Goal: Task Accomplishment & Management: Manage account settings

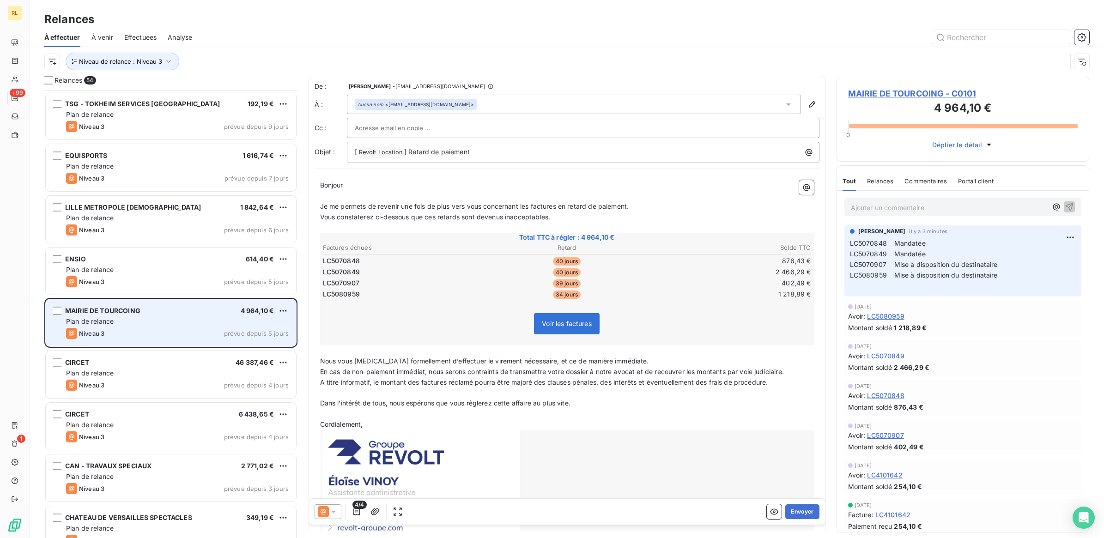
scroll to position [1097, 0]
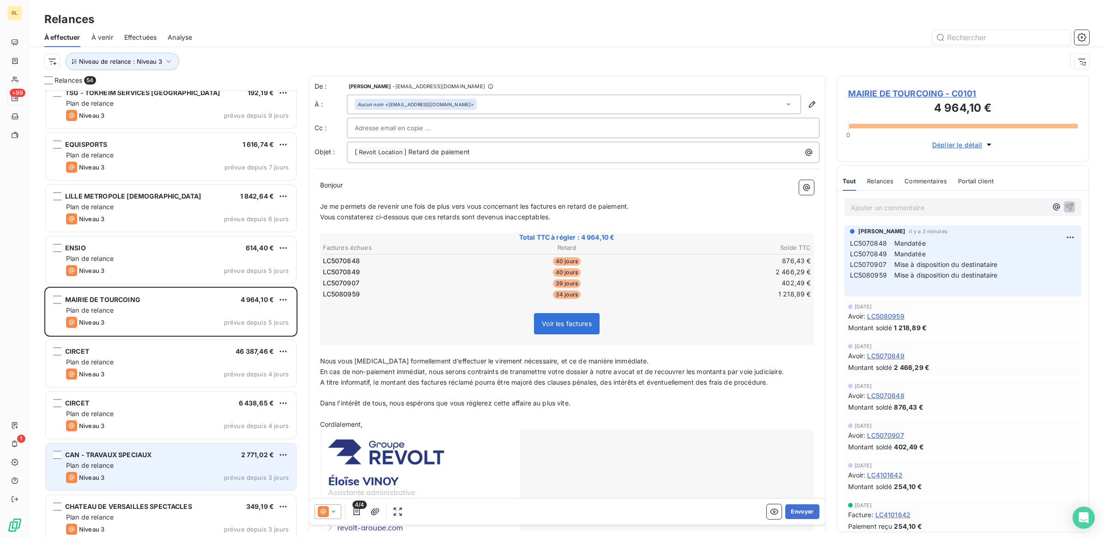
click at [153, 456] on div "CAN - TRAVAUX SPECIAUX 2 771,02 €" at bounding box center [177, 455] width 223 height 8
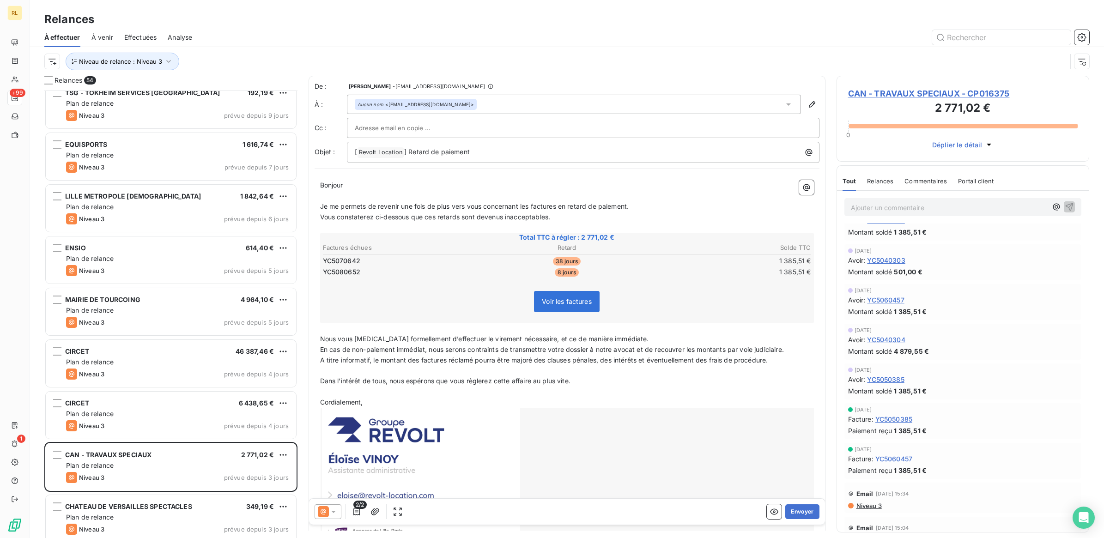
scroll to position [115, 0]
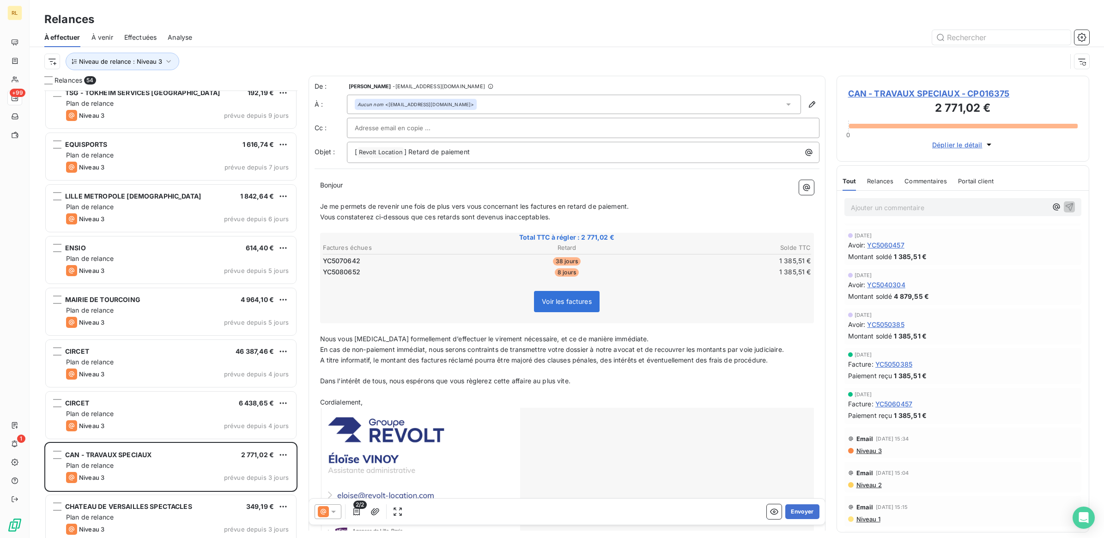
click at [899, 206] on p "Ajouter un commentaire ﻿" at bounding box center [949, 208] width 197 height 12
click at [1066, 218] on icon "button" at bounding box center [1070, 217] width 8 height 8
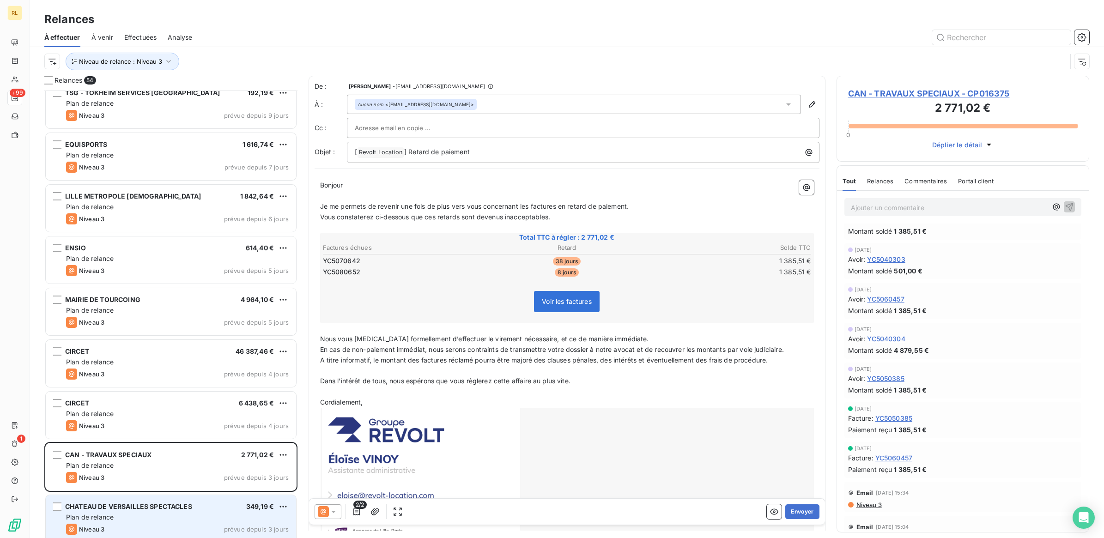
scroll to position [169, 0]
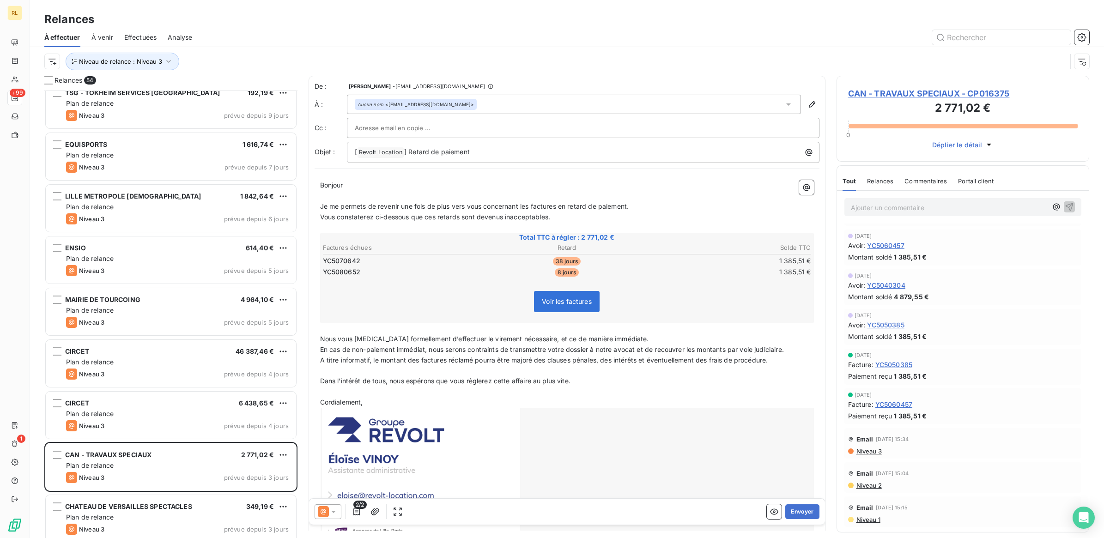
click at [920, 209] on p "Ajouter un commentaire ﻿" at bounding box center [949, 208] width 197 height 12
click at [926, 207] on p "Ajouter un commentaire ﻿" at bounding box center [949, 208] width 197 height 12
click at [1065, 218] on icon "button" at bounding box center [1069, 216] width 9 height 9
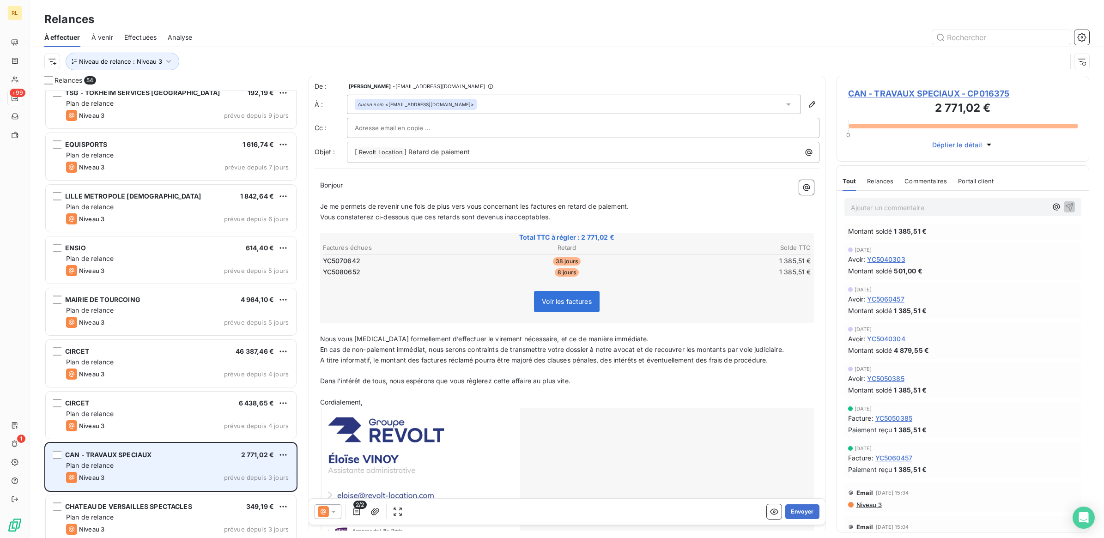
scroll to position [223, 0]
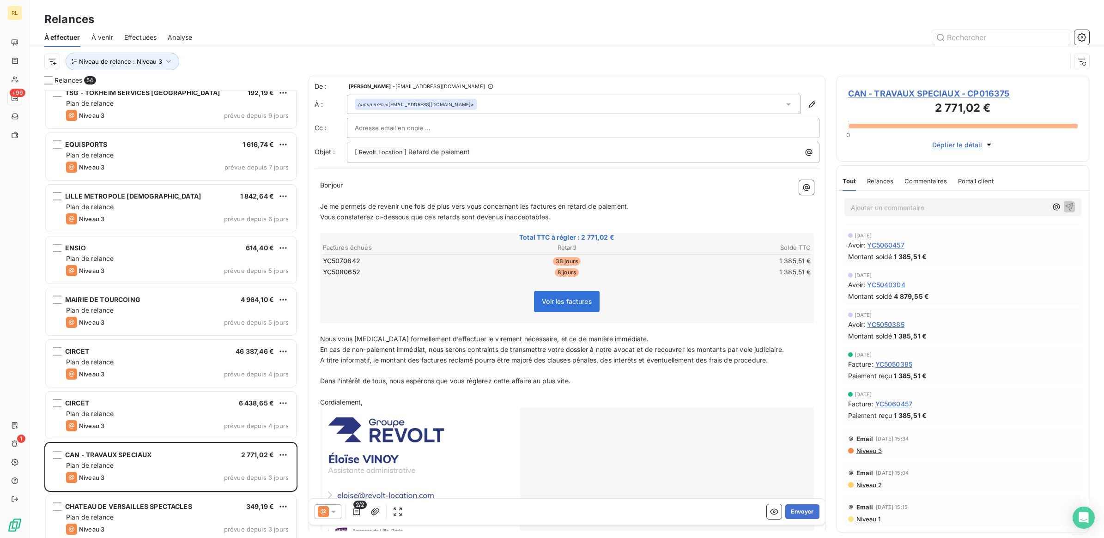
click at [335, 513] on icon at bounding box center [333, 511] width 9 height 9
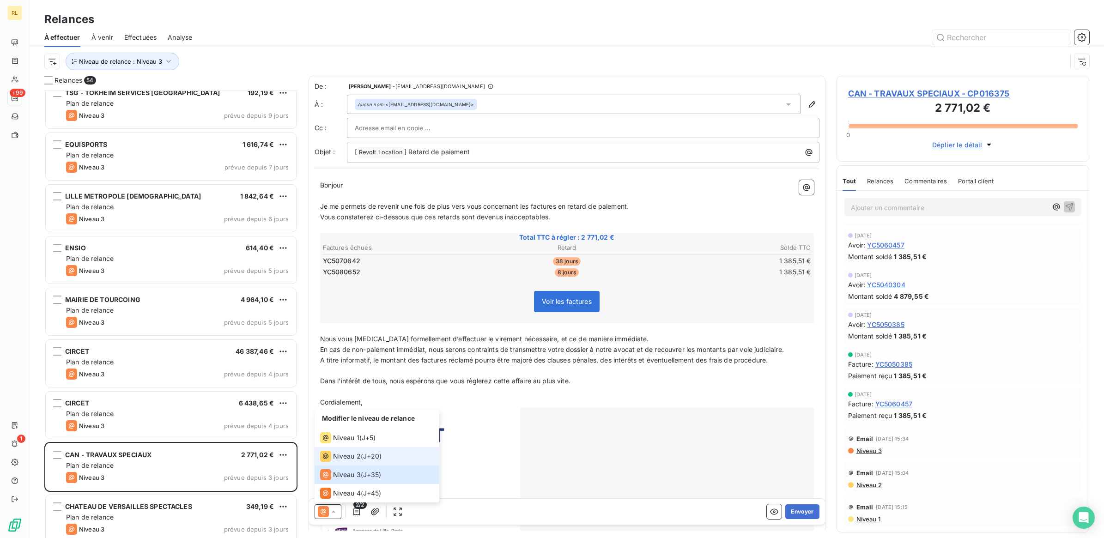
click at [347, 456] on span "Niveau 2" at bounding box center [347, 456] width 28 height 9
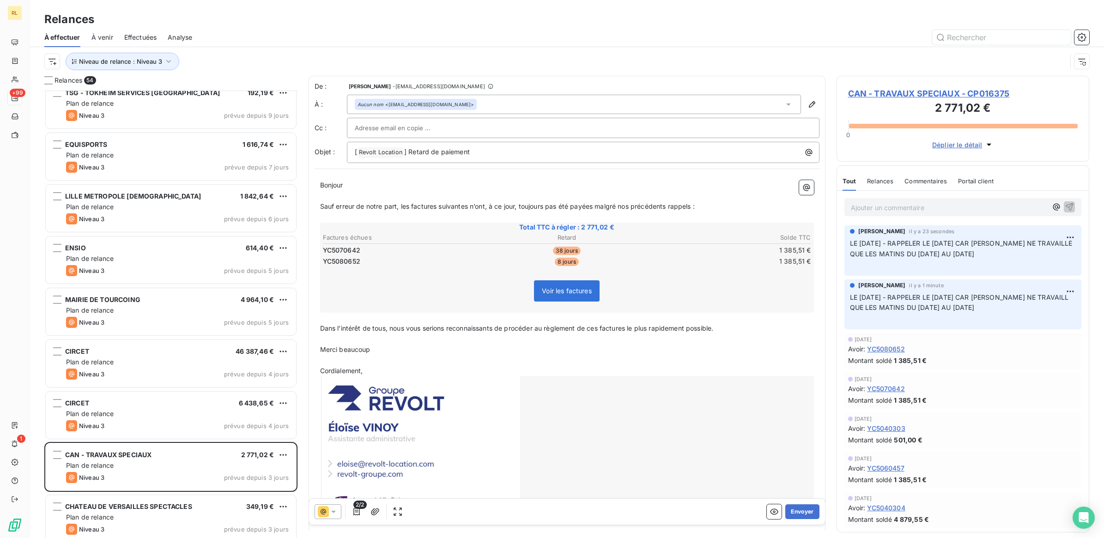
click at [916, 308] on span "LE [DATE] - RAPPELER LE [DATE] CAR [PERSON_NAME] NE TRAVAILL QUE LES MATINS DU …" at bounding box center [960, 302] width 221 height 18
click at [1062, 293] on html "RL +99 1 Relances À effectuer À venir Effectuées Analyse Niveau de relance : Ni…" at bounding box center [552, 269] width 1104 height 538
click at [1030, 327] on div "Supprimer" at bounding box center [1039, 329] width 52 height 15
click at [1061, 292] on html "RL +99 1 Relances À effectuer À venir Effectuées Analyse Niveau de relance : Ni…" at bounding box center [552, 269] width 1104 height 538
click at [933, 297] on html "RL +99 1 Relances À effectuer À venir Effectuées Analyse Niveau de relance : Ni…" at bounding box center [552, 269] width 1104 height 538
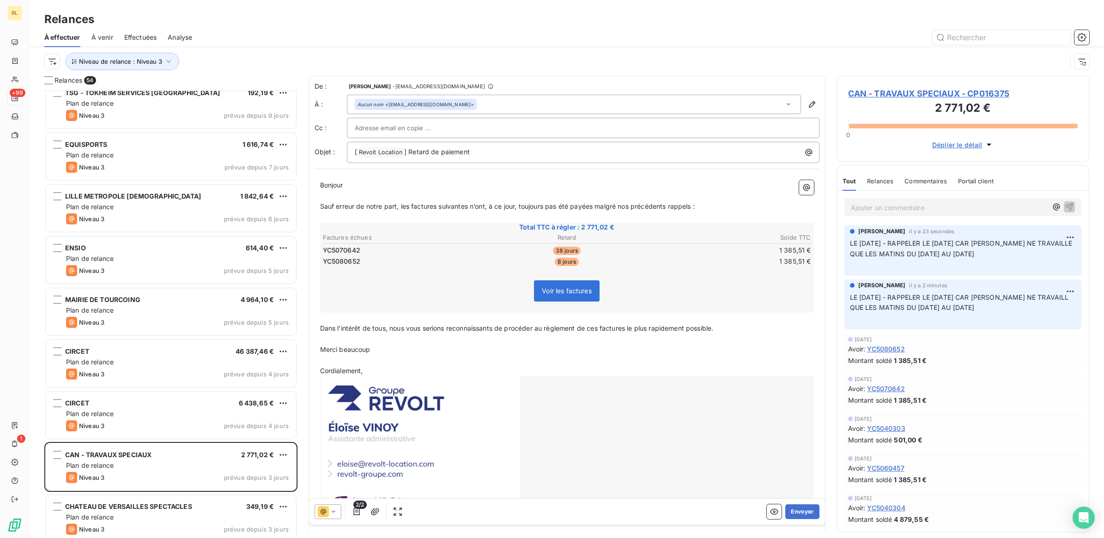
drag, startPoint x: 1035, startPoint y: 297, endPoint x: 1049, endPoint y: 290, distance: 16.5
click at [1048, 290] on div "[PERSON_NAME] il y a 2 minutes" at bounding box center [963, 285] width 226 height 8
click at [1060, 292] on html "RL +99 1 Relances À effectuer À venir Effectuées Analyse Niveau de relance : Ni…" at bounding box center [552, 269] width 1104 height 538
click at [1026, 331] on div "Supprimer" at bounding box center [1039, 329] width 52 height 15
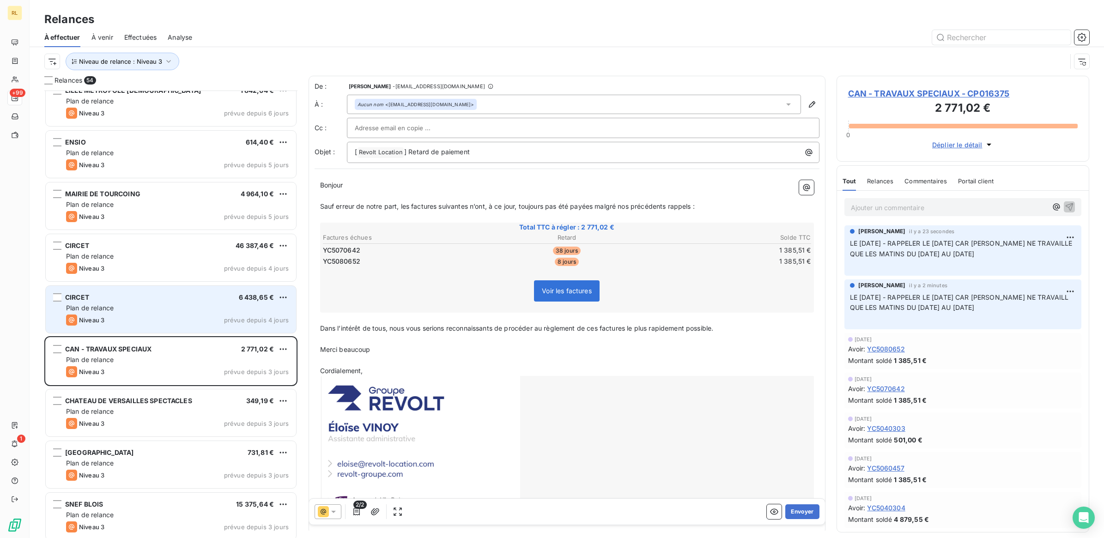
scroll to position [1213, 0]
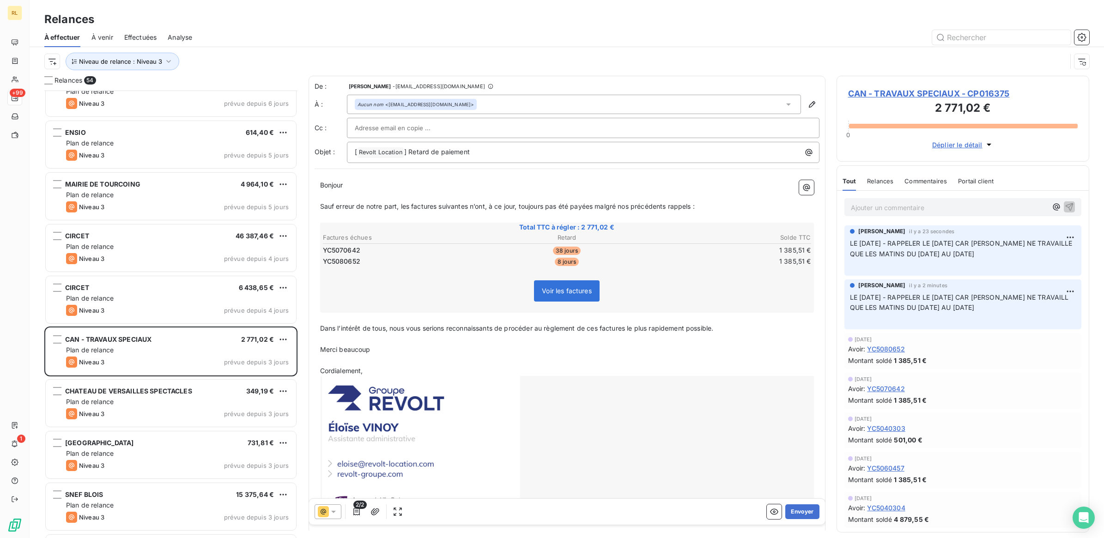
click at [348, 185] on p "Bonjour ﻿ ﻿ ﻿" at bounding box center [567, 185] width 494 height 11
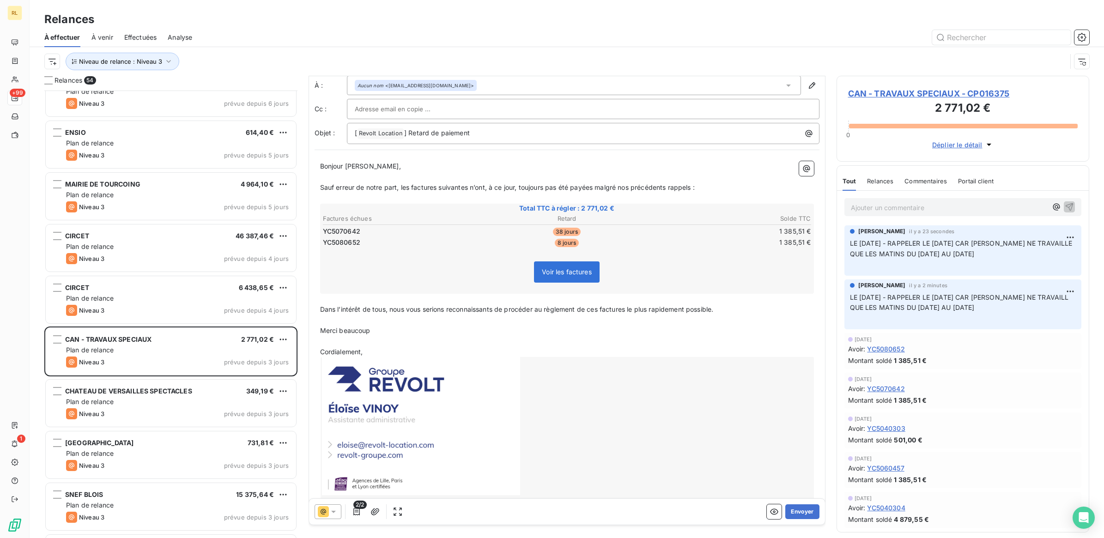
scroll to position [0, 0]
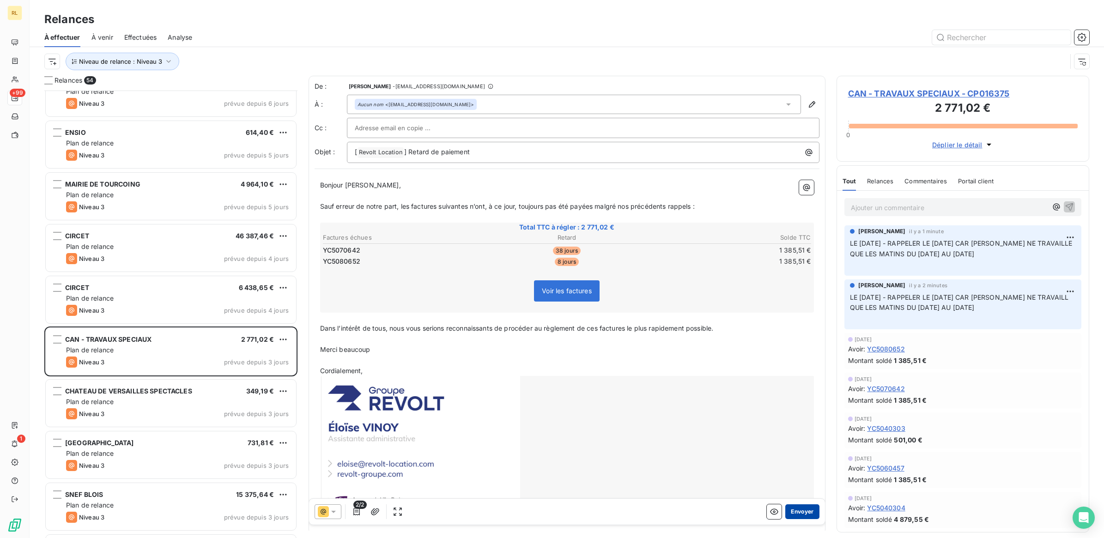
click at [801, 512] on button "Envoyer" at bounding box center [802, 511] width 34 height 15
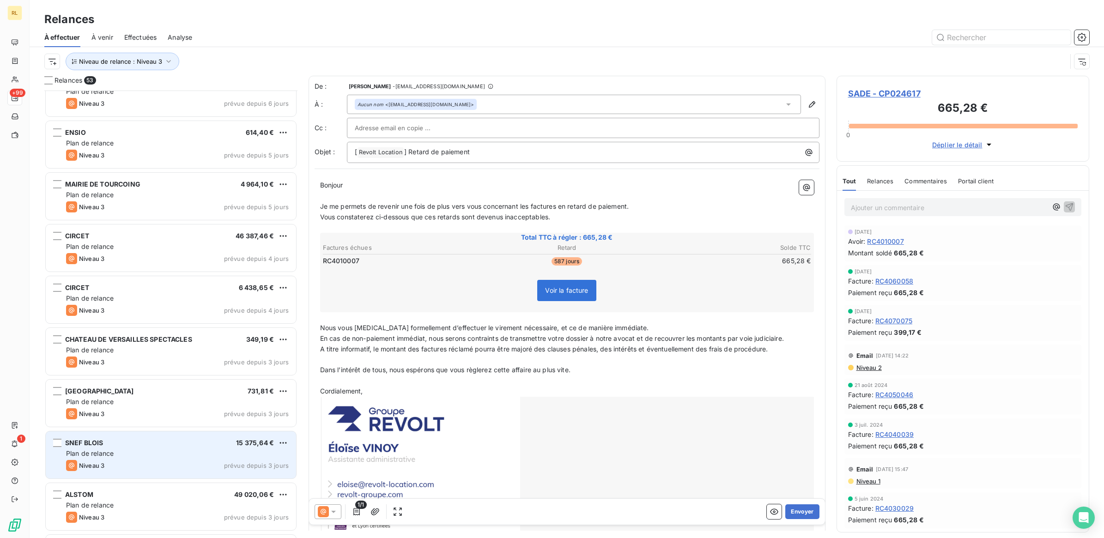
click at [138, 439] on div "SNEF BLOIS 15 375,64 €" at bounding box center [177, 443] width 223 height 8
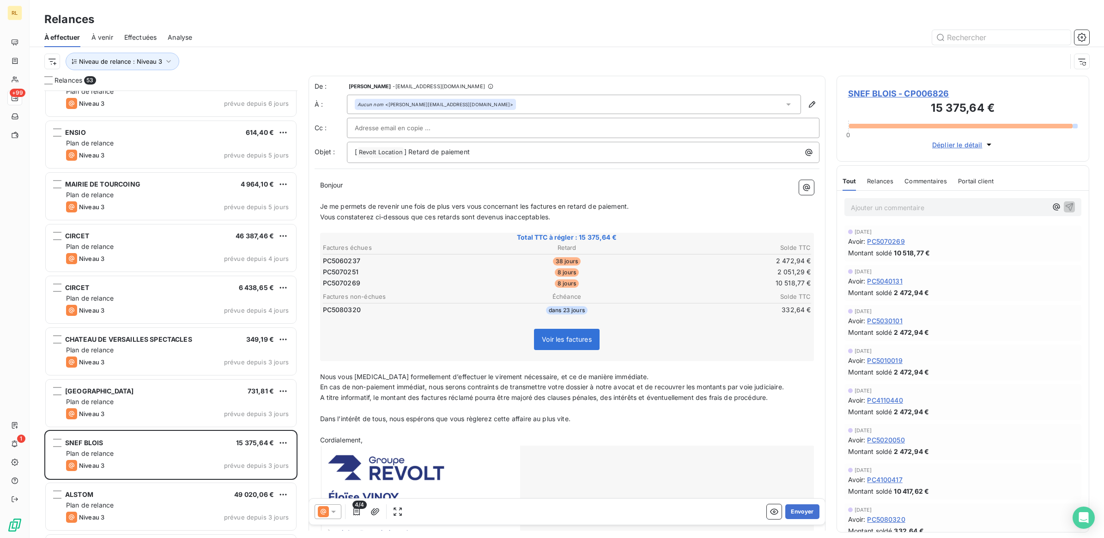
click at [883, 207] on p "Ajouter un commentaire ﻿" at bounding box center [949, 208] width 197 height 12
click at [1065, 207] on icon "button" at bounding box center [1069, 207] width 8 height 8
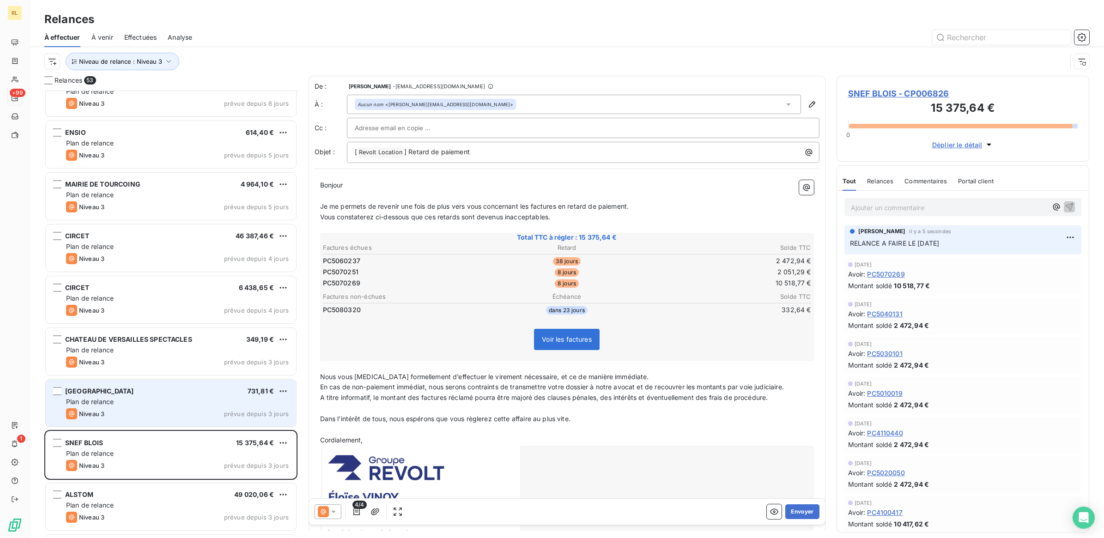
scroll to position [1386, 0]
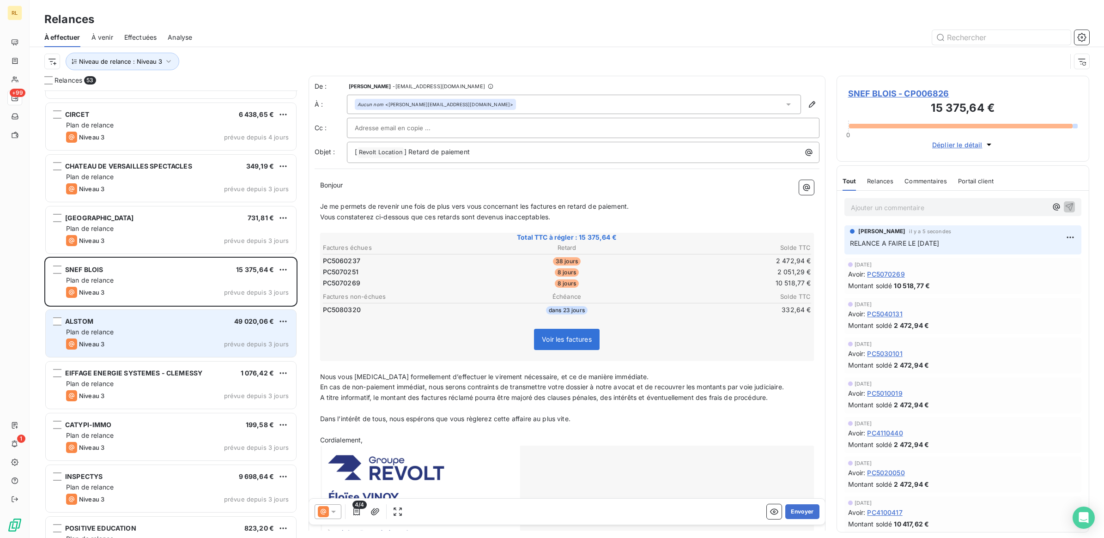
click at [147, 332] on div "Plan de relance" at bounding box center [177, 331] width 223 height 9
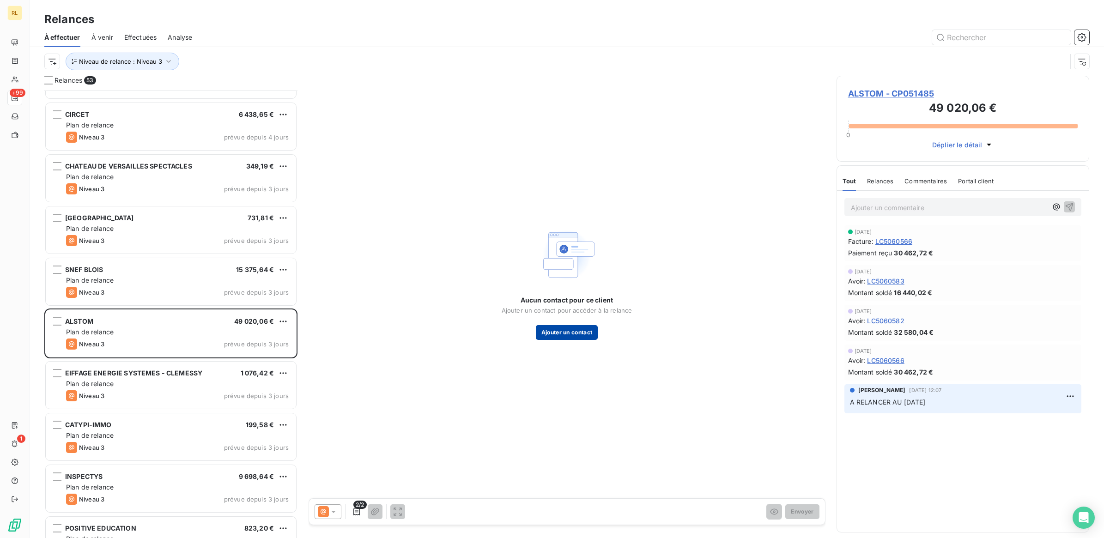
click at [585, 331] on button "Ajouter un contact" at bounding box center [567, 332] width 62 height 15
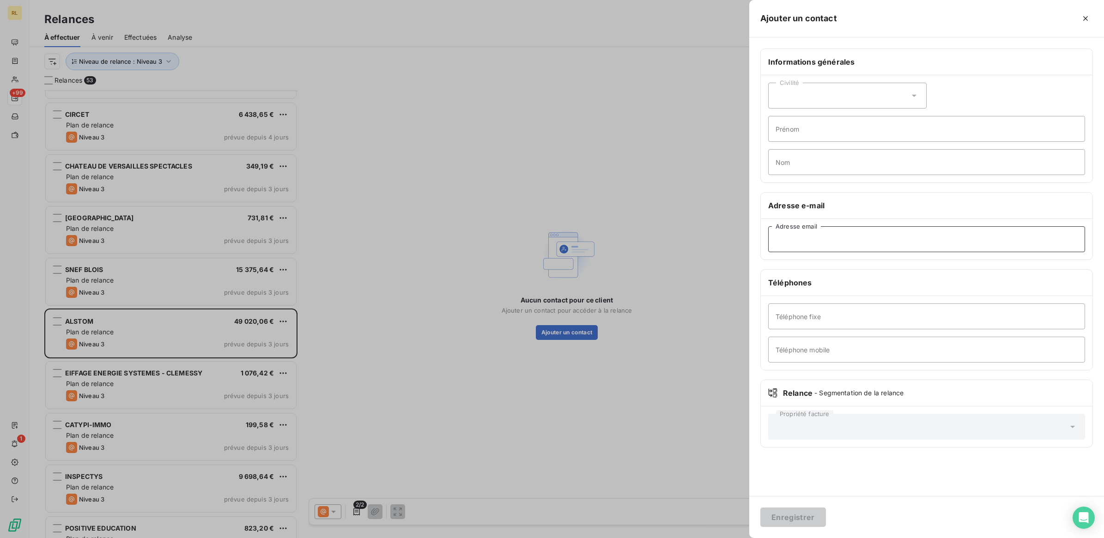
click at [799, 243] on input "Adresse email" at bounding box center [926, 239] width 317 height 26
paste input "[EMAIL_ADDRESS][DOMAIN_NAME]"
type input "[EMAIL_ADDRESS][DOMAIN_NAME]"
click at [783, 515] on button "Enregistrer" at bounding box center [793, 517] width 66 height 19
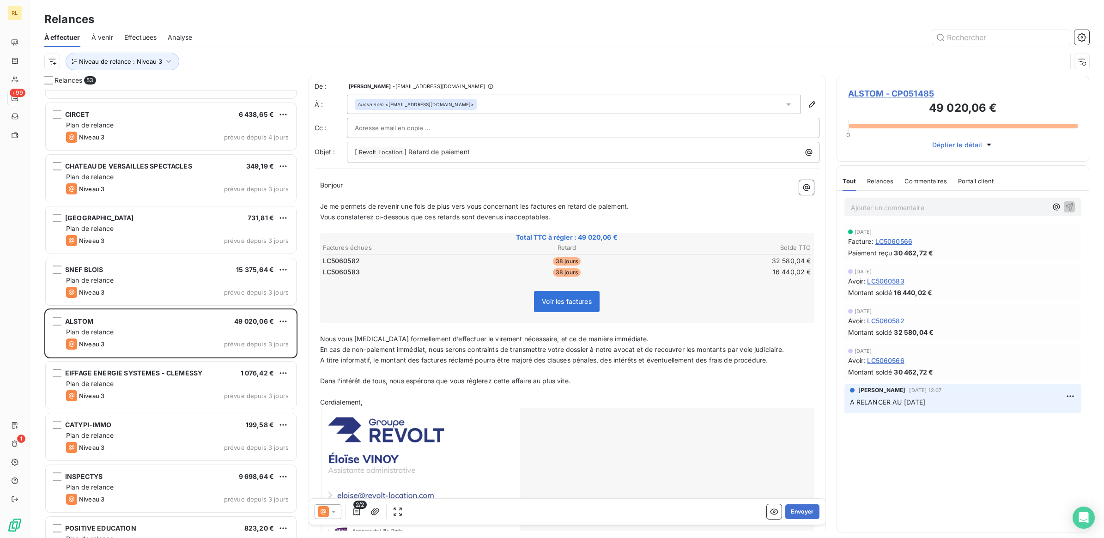
click at [337, 509] on icon at bounding box center [333, 511] width 9 height 9
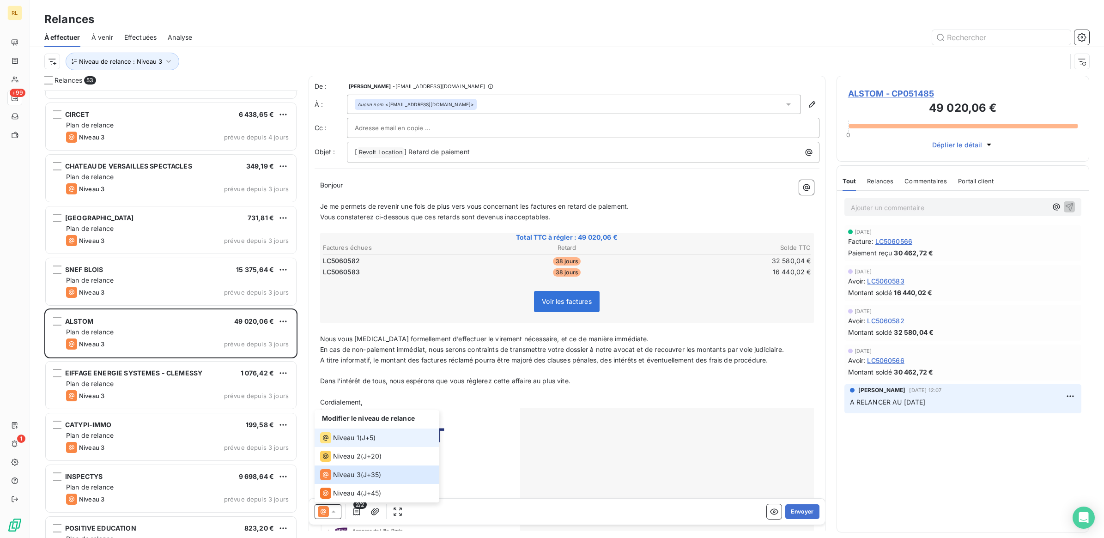
click at [350, 437] on span "Niveau 1" at bounding box center [346, 437] width 26 height 9
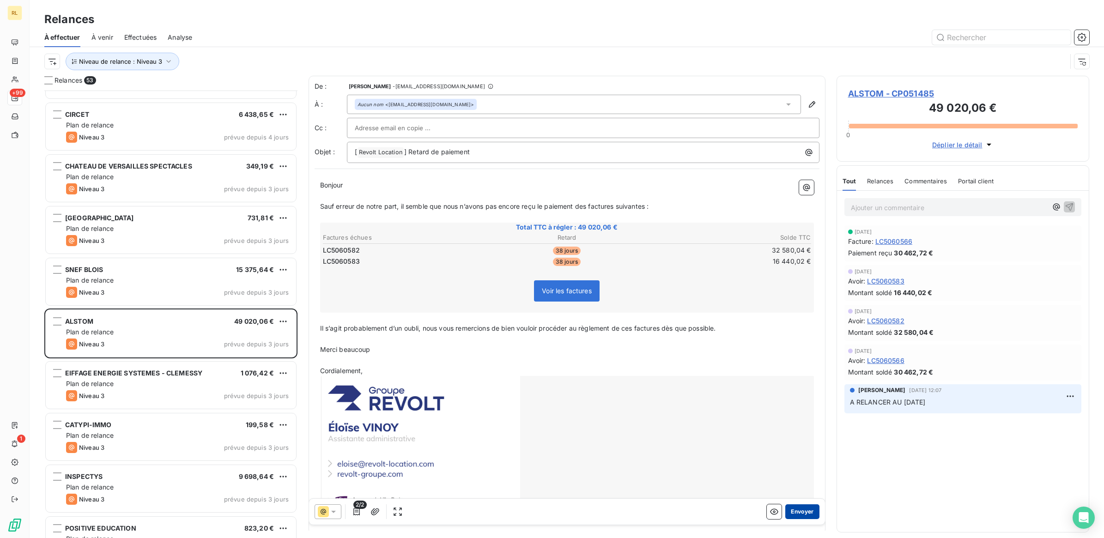
click at [790, 513] on button "Envoyer" at bounding box center [802, 511] width 34 height 15
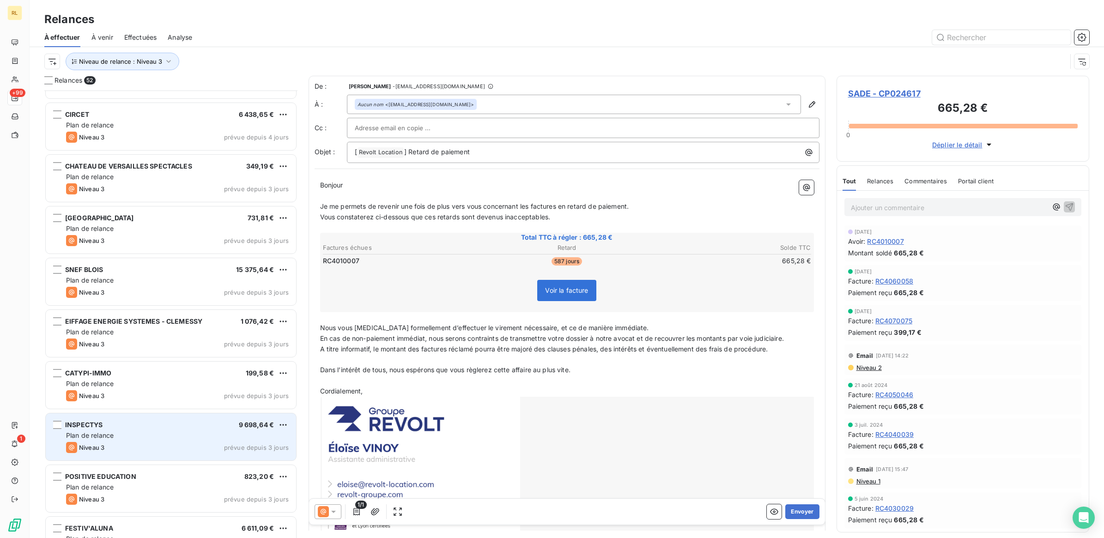
scroll to position [1444, 0]
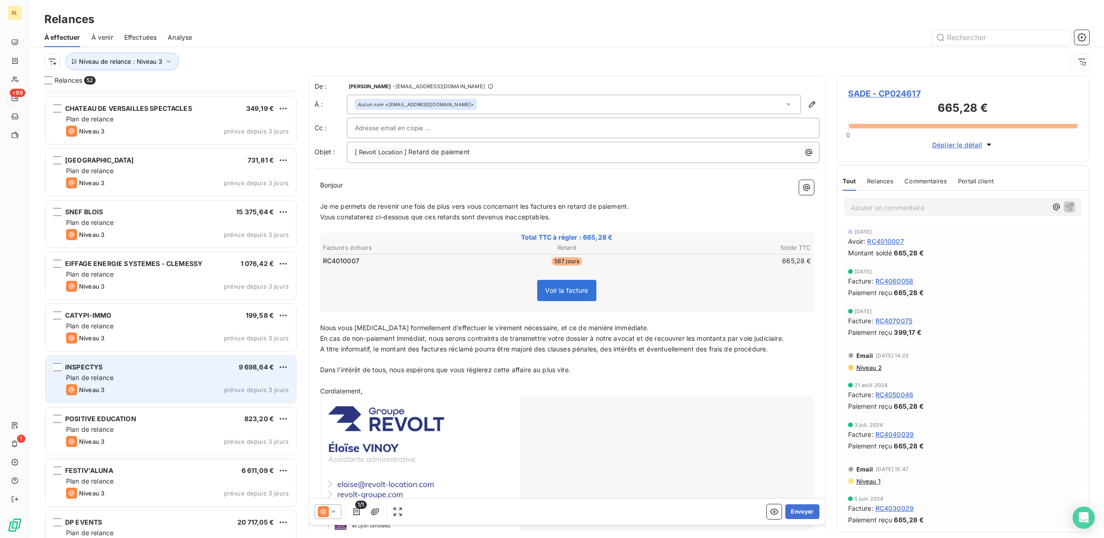
click at [129, 387] on div "Niveau 3 prévue depuis 3 jours" at bounding box center [177, 389] width 223 height 11
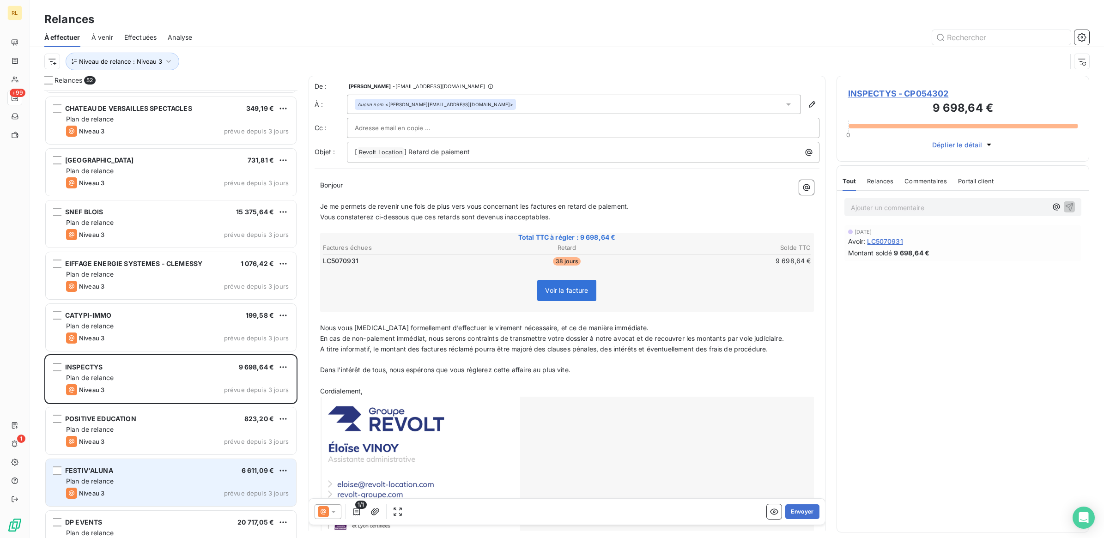
click at [153, 474] on div "FESTIV'ALUNA 6 611,09 €" at bounding box center [177, 470] width 223 height 8
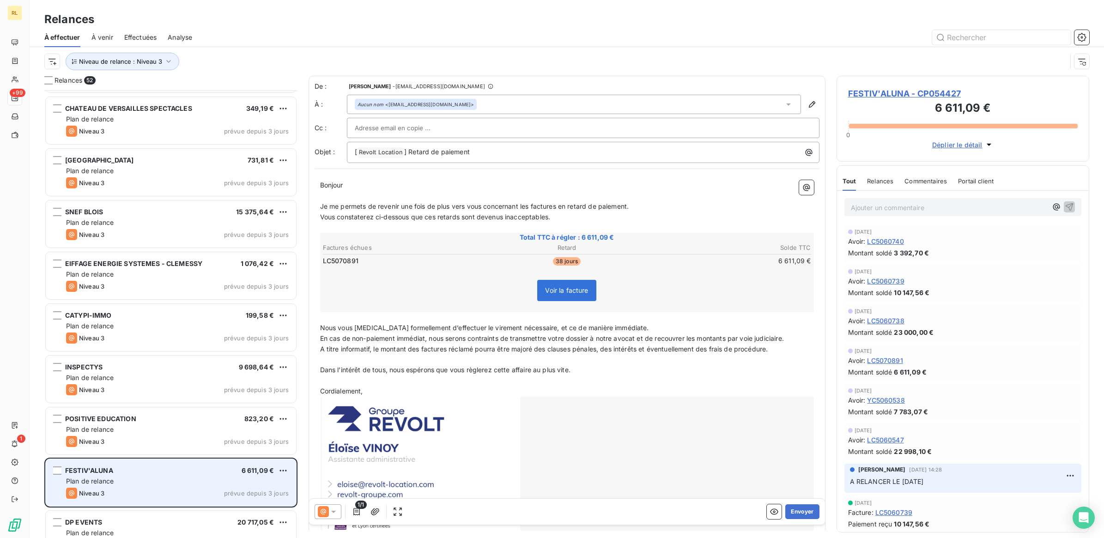
click at [151, 490] on div "Niveau 3 prévue depuis 3 jours" at bounding box center [177, 493] width 223 height 11
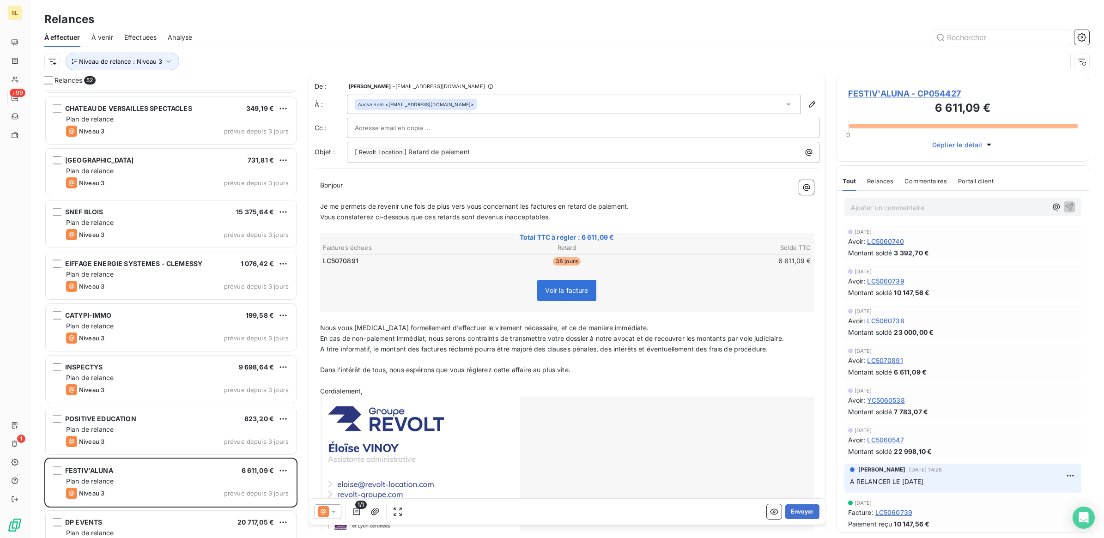
click at [333, 511] on icon at bounding box center [333, 512] width 5 height 2
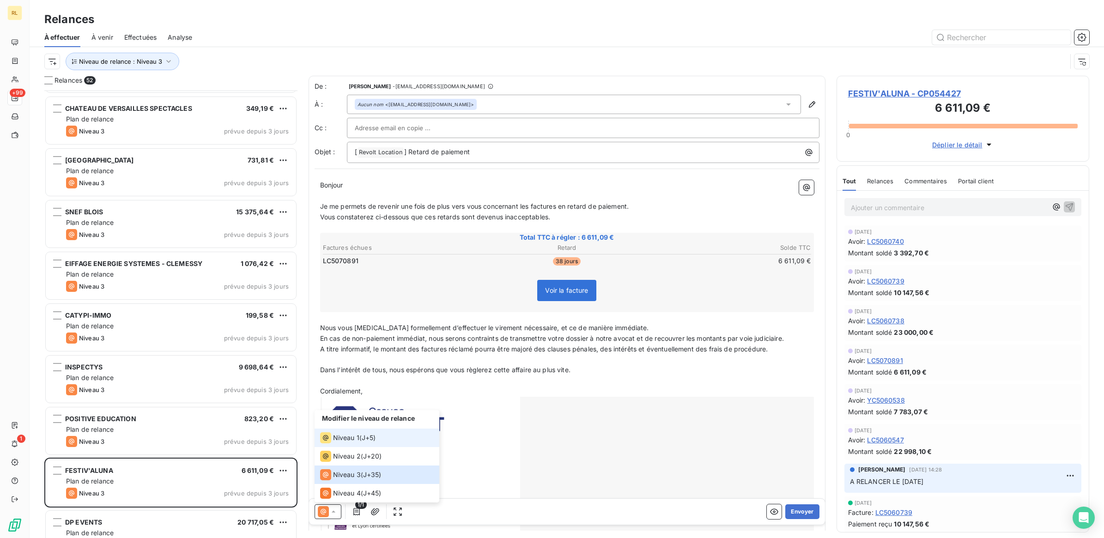
click at [343, 436] on span "Niveau 1" at bounding box center [346, 437] width 26 height 9
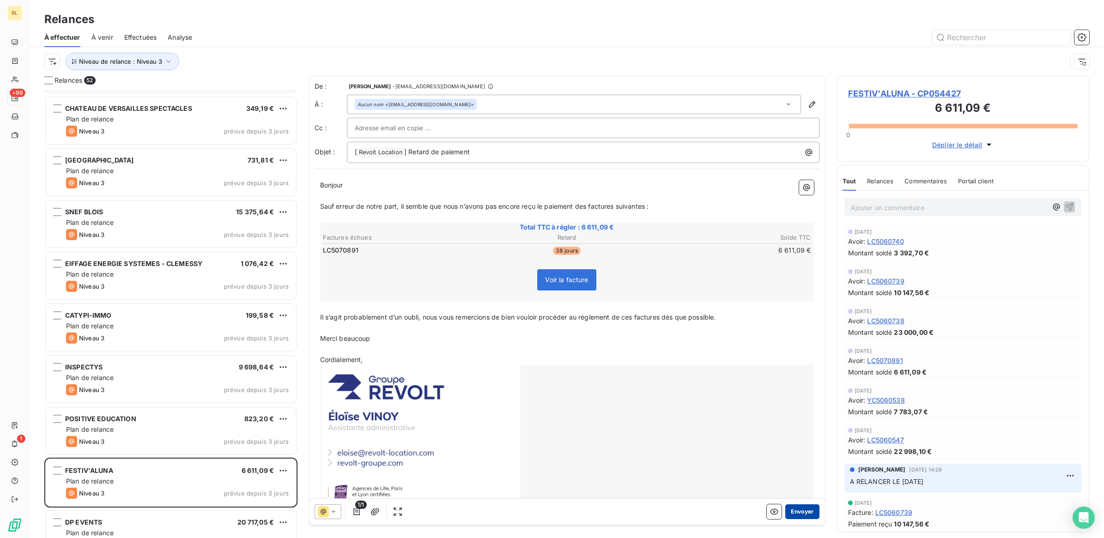
click at [795, 510] on button "Envoyer" at bounding box center [802, 511] width 34 height 15
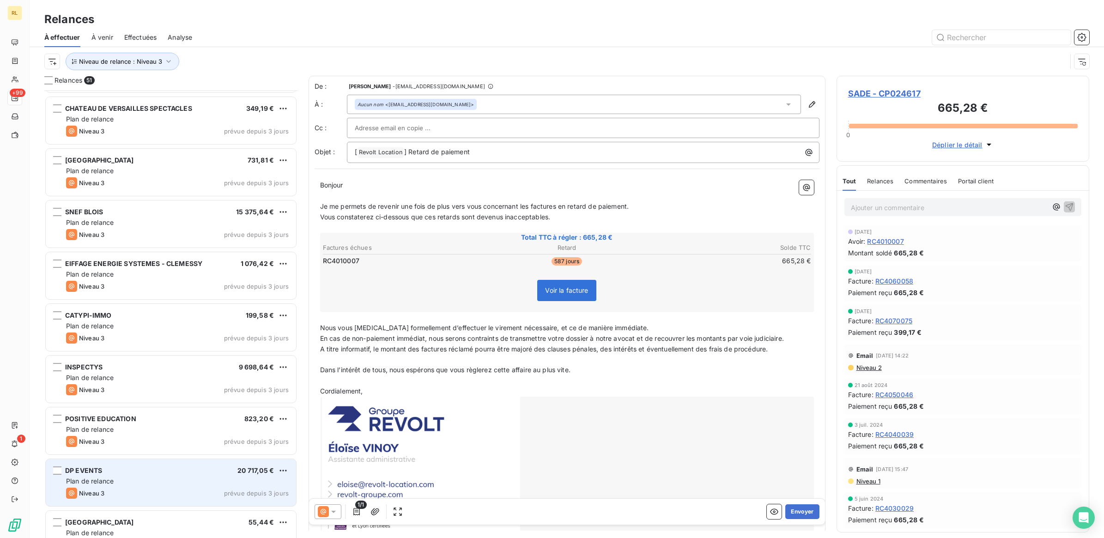
click at [166, 465] on div "DP EVENTS 20 717,05 € Plan de relance Niveau 3 prévue depuis 3 jours" at bounding box center [171, 482] width 250 height 47
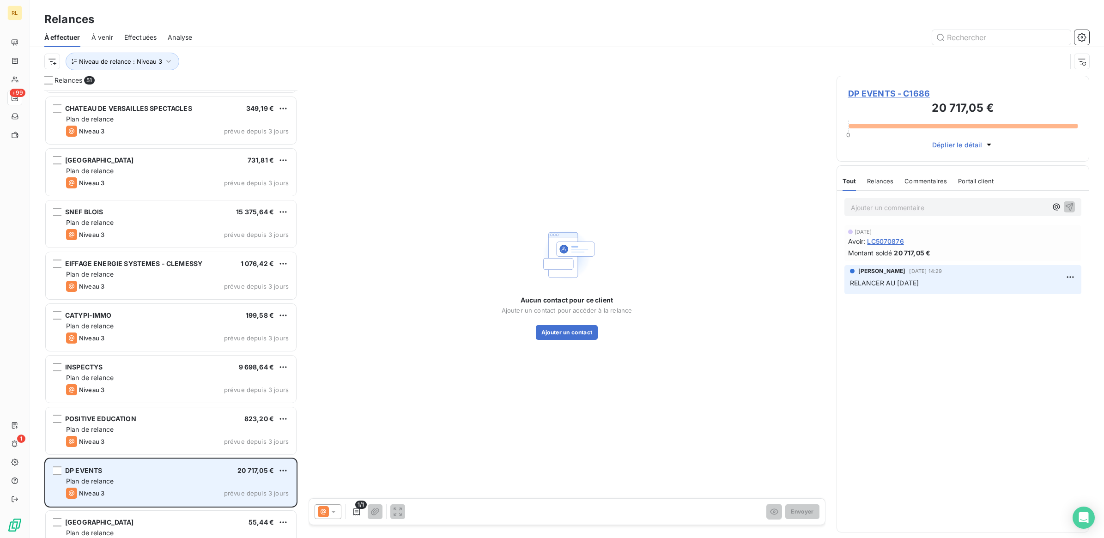
click at [171, 488] on div "Niveau 3 prévue depuis 3 jours" at bounding box center [177, 493] width 223 height 11
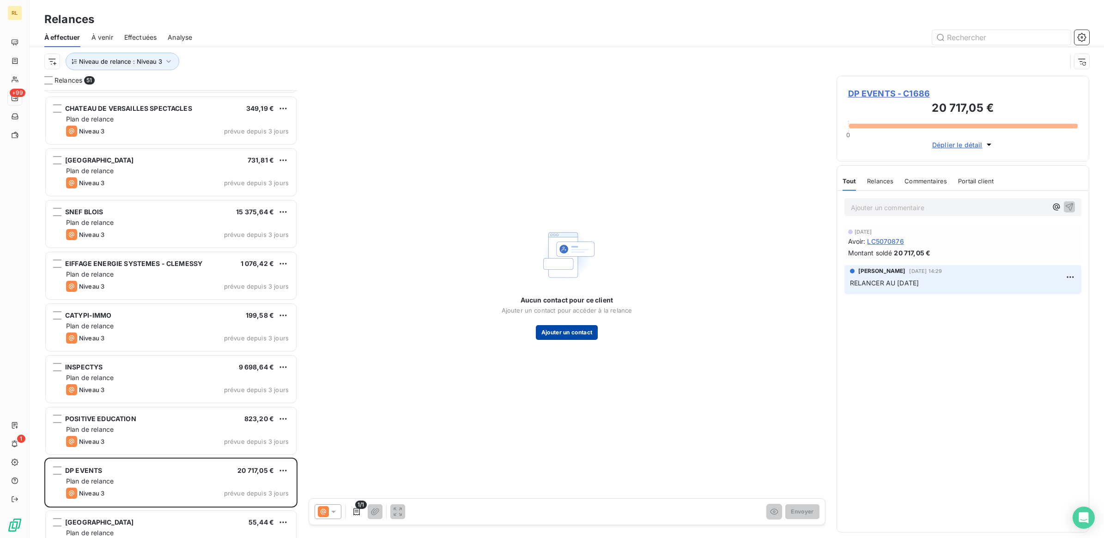
click at [578, 331] on button "Ajouter un contact" at bounding box center [567, 332] width 62 height 15
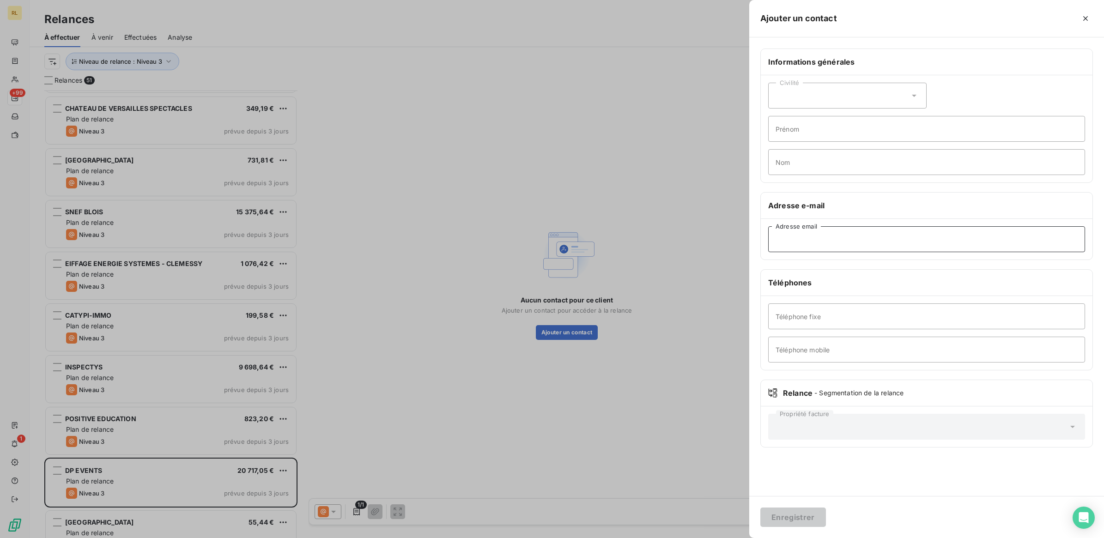
click at [855, 240] on input "Adresse email" at bounding box center [926, 239] width 317 height 26
paste input "[PERSON_NAME][EMAIL_ADDRESS][DOMAIN_NAME]"
type input "[PERSON_NAME][EMAIL_ADDRESS][DOMAIN_NAME]"
click at [791, 520] on button "Enregistrer" at bounding box center [793, 517] width 66 height 19
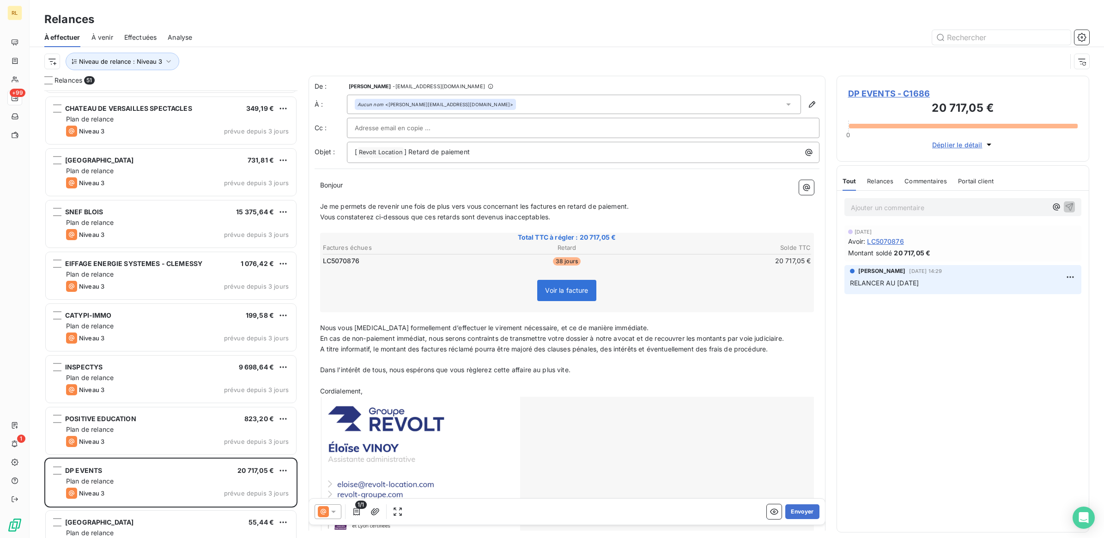
click at [384, 127] on input "text" at bounding box center [404, 128] width 99 height 14
paste input "[PERSON_NAME][EMAIL_ADDRESS][DOMAIN_NAME]"
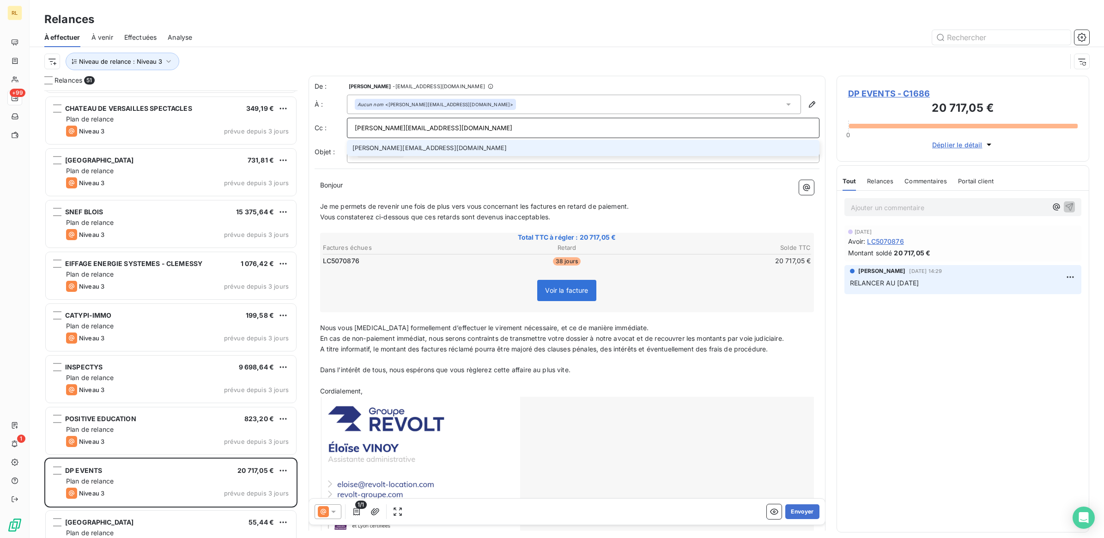
type input "[PERSON_NAME][EMAIL_ADDRESS][DOMAIN_NAME]"
click at [396, 145] on li "[PERSON_NAME][EMAIL_ADDRESS][DOMAIN_NAME]" at bounding box center [583, 148] width 472 height 16
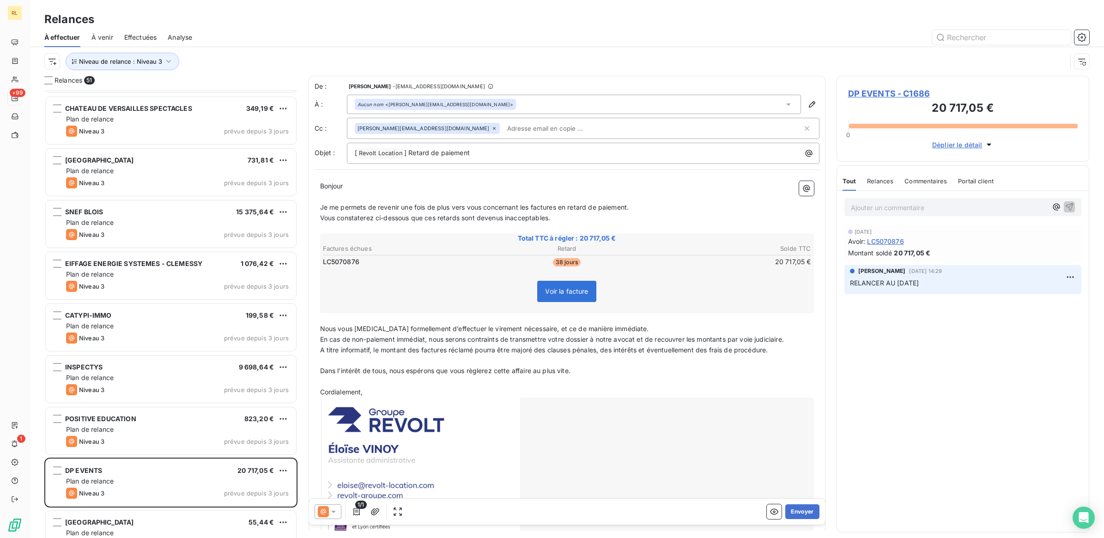
click at [491, 128] on icon at bounding box center [494, 129] width 6 height 6
click at [334, 514] on icon at bounding box center [333, 511] width 9 height 9
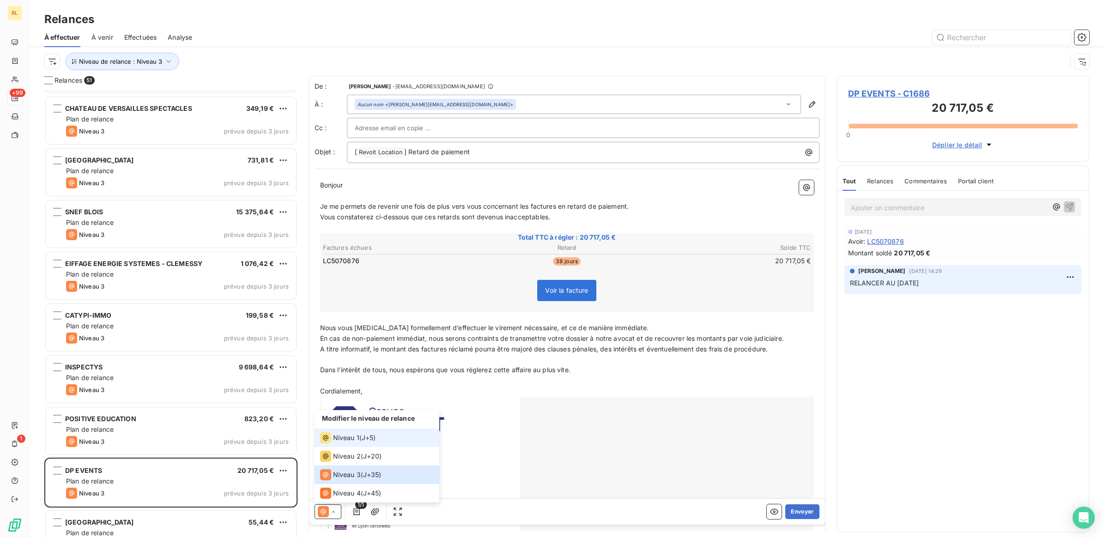
click at [354, 441] on span "Niveau 1" at bounding box center [346, 437] width 26 height 9
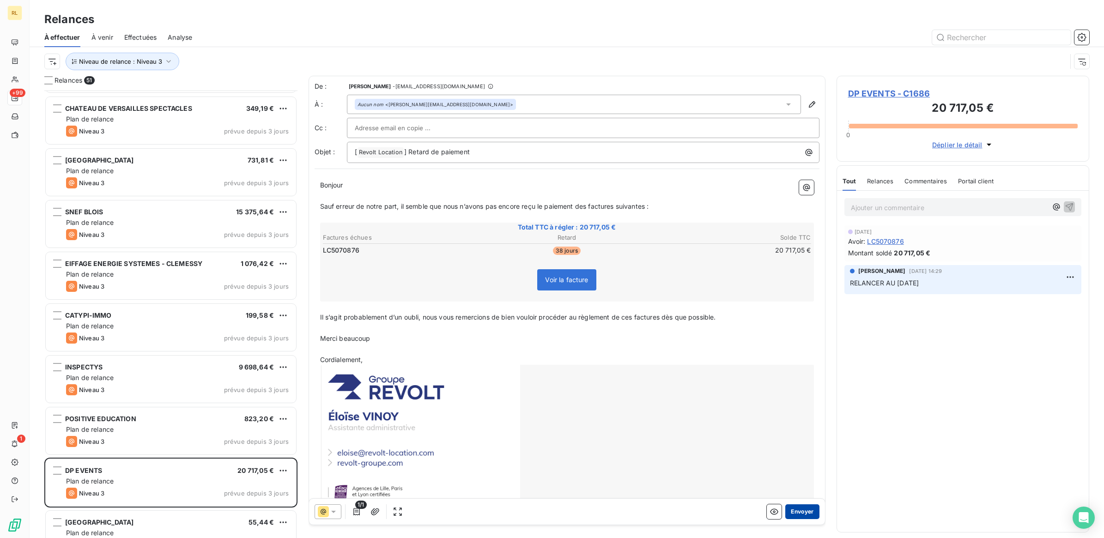
click at [791, 512] on button "Envoyer" at bounding box center [802, 511] width 34 height 15
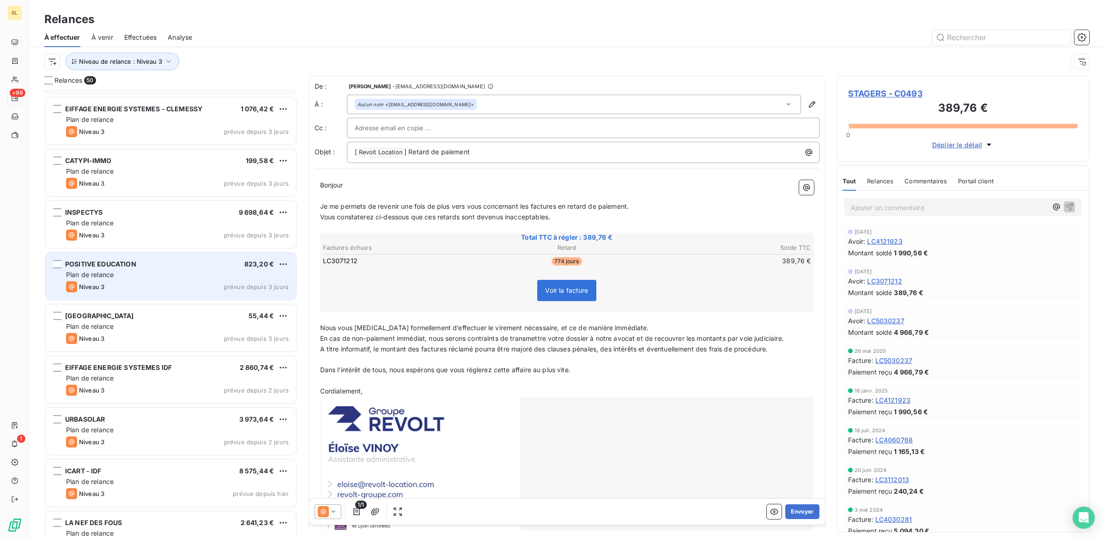
scroll to position [1617, 0]
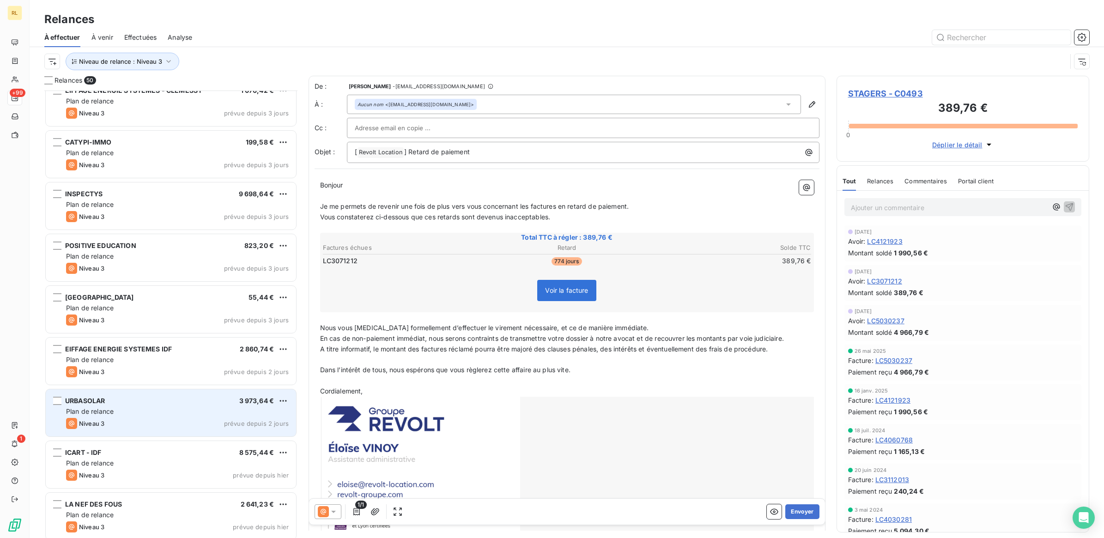
click at [139, 405] on div "URBASOLAR 3 973,64 € Plan de relance Niveau 3 prévue depuis 2 jours" at bounding box center [171, 412] width 250 height 47
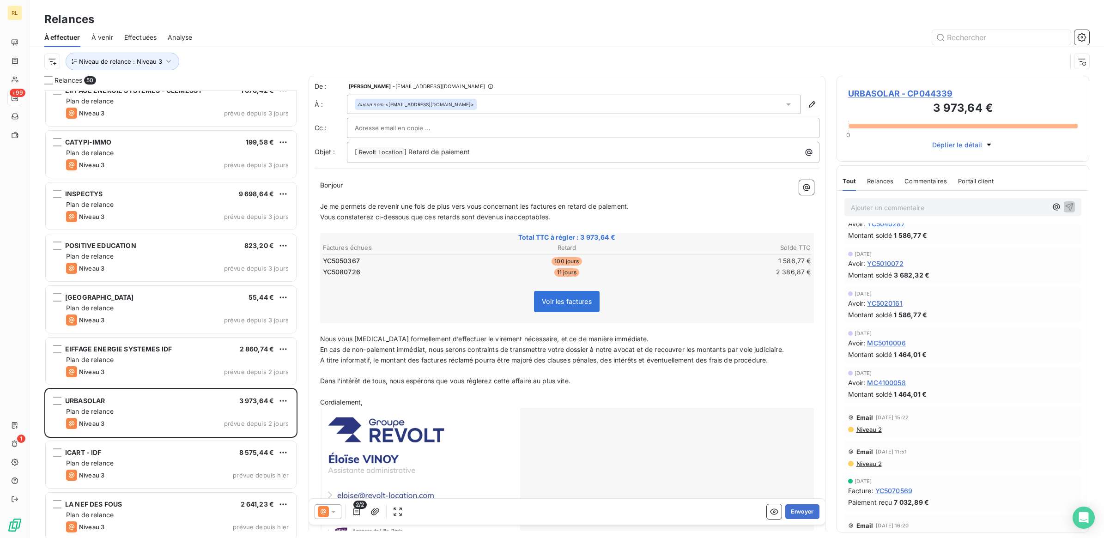
scroll to position [750, 0]
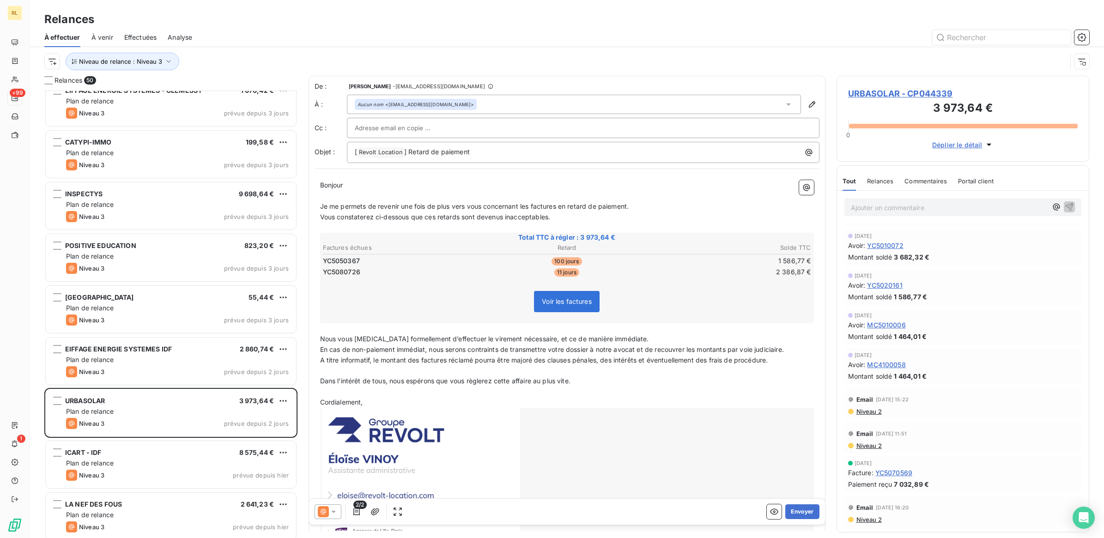
click at [334, 509] on icon at bounding box center [333, 511] width 9 height 9
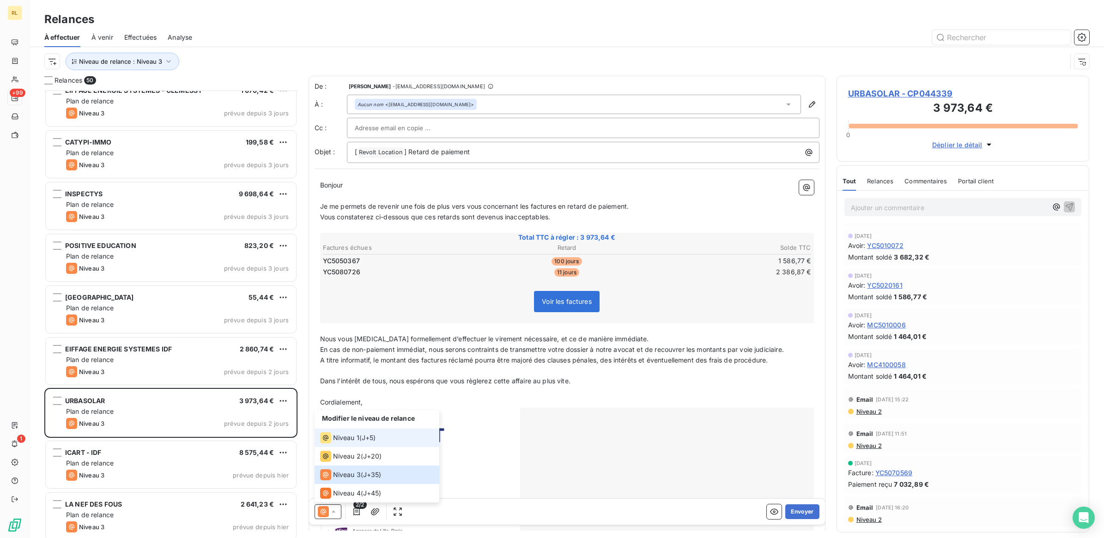
click at [342, 436] on span "Niveau 1" at bounding box center [346, 437] width 26 height 9
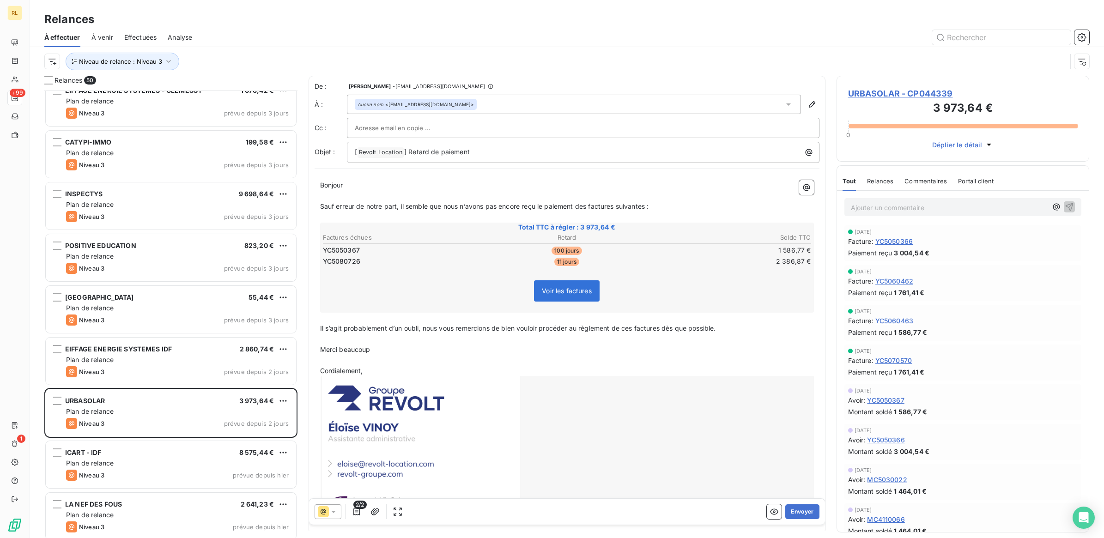
click at [902, 206] on p "Ajouter un commentaire ﻿" at bounding box center [949, 208] width 197 height 12
click at [943, 207] on span "LE [DATE] - ENVOI MAIL A MME DA SILVA" at bounding box center [917, 207] width 133 height 8
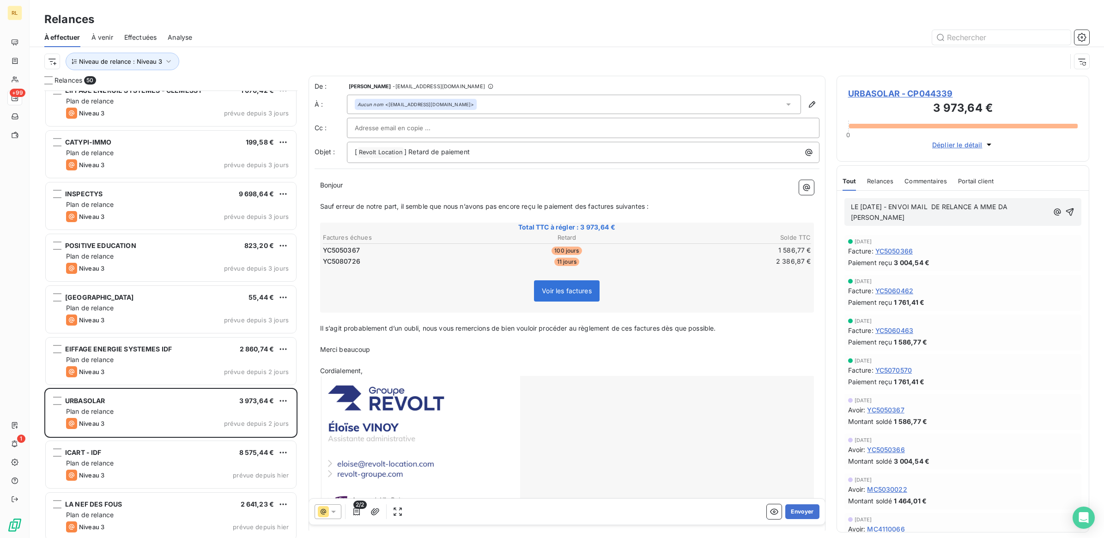
click at [902, 221] on p "LE [DATE] - ENVOI MAIL DE RELANCE A MME DA [PERSON_NAME]" at bounding box center [950, 212] width 198 height 21
click at [954, 219] on span "LE [DATE] - ENVOI MAIL DE RELANCE A MME DA SILVA POUR FACTURE N° YC5050367+5080…" at bounding box center [950, 212] width 199 height 18
click at [1066, 212] on icon "button" at bounding box center [1070, 212] width 8 height 8
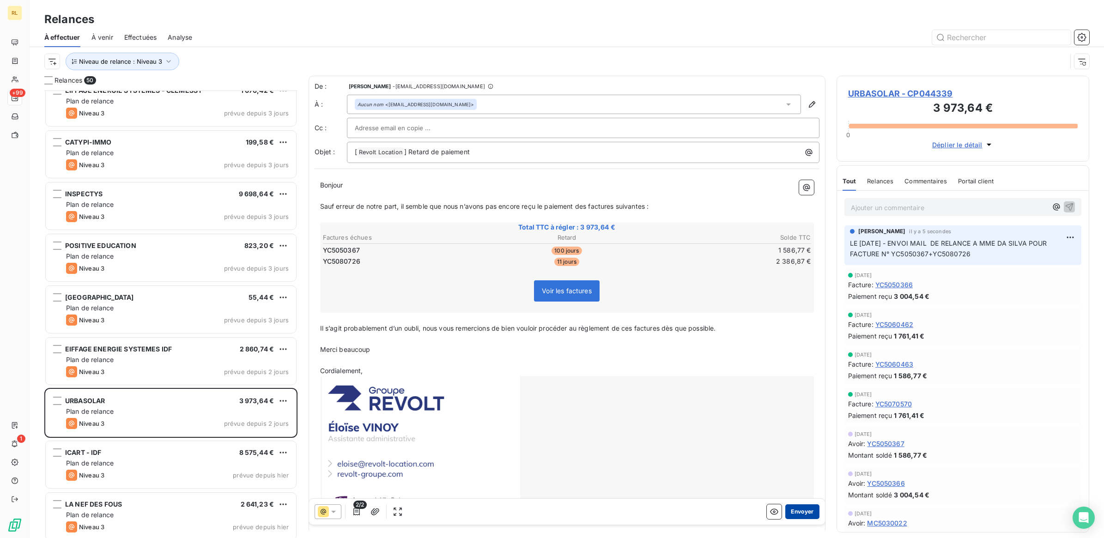
click at [785, 511] on button "Envoyer" at bounding box center [802, 511] width 34 height 15
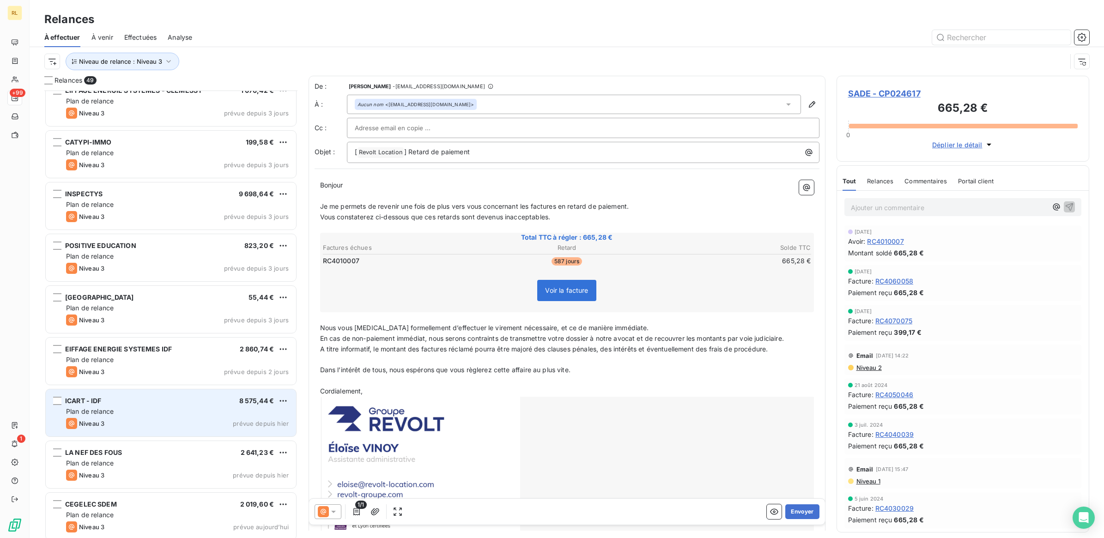
click at [159, 419] on div "Niveau 3 prévue depuis hier" at bounding box center [177, 423] width 223 height 11
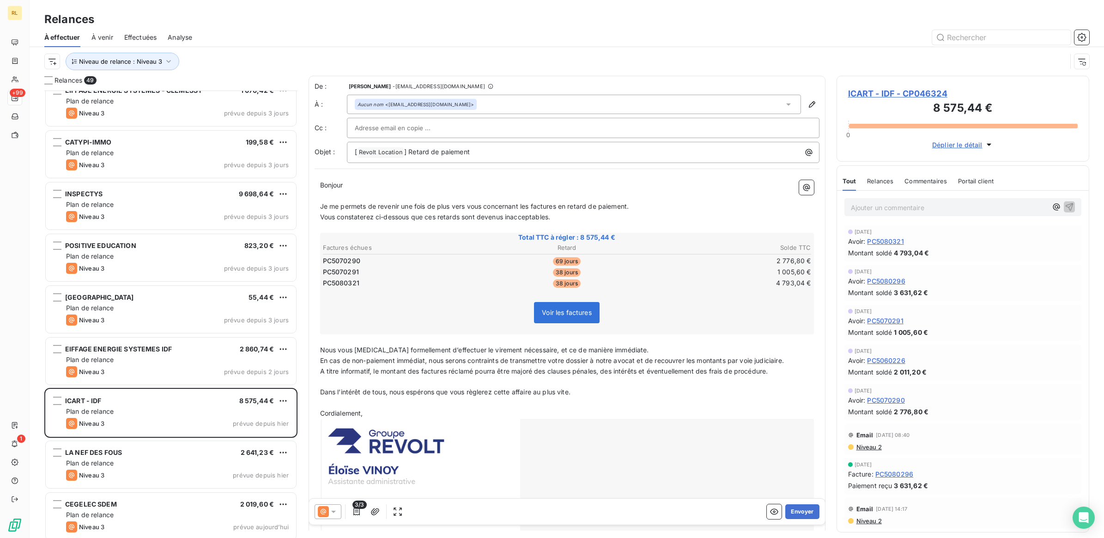
click at [890, 208] on p "Ajouter un commentaire ﻿" at bounding box center [949, 208] width 197 height 12
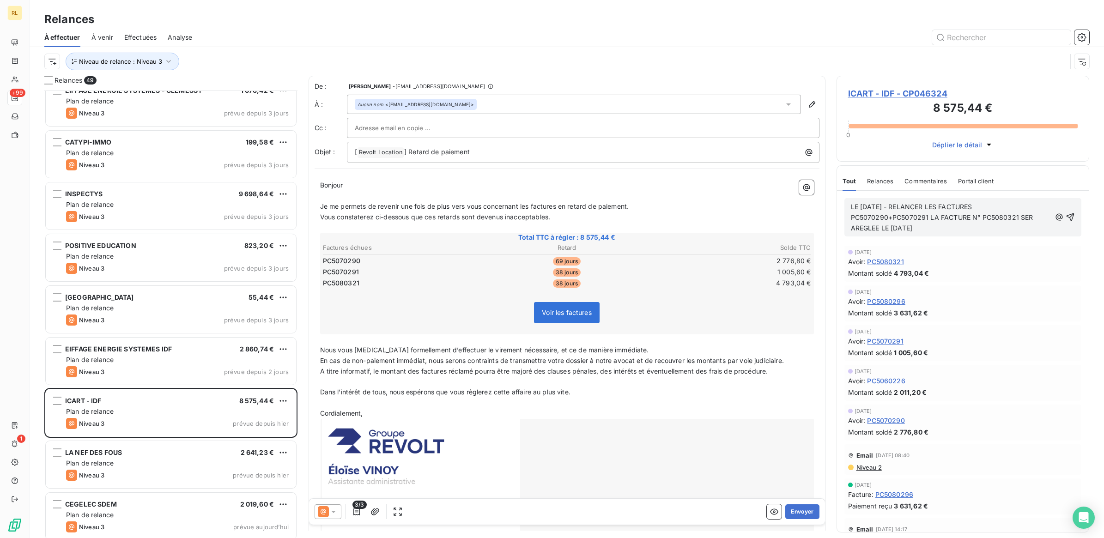
click at [853, 227] on span "LE [DATE] - RELANCER LES FACTURES PC5070290+PC5070291 LA FACTURE N° PC5080321 S…" at bounding box center [943, 217] width 184 height 29
click at [1033, 219] on span "LE [DATE] - RELANCER LES FACTURES PC5070290+PC5070291 LA FACTURE N° PC5080321 S…" at bounding box center [946, 217] width 191 height 29
click at [1065, 218] on icon "button" at bounding box center [1069, 216] width 9 height 9
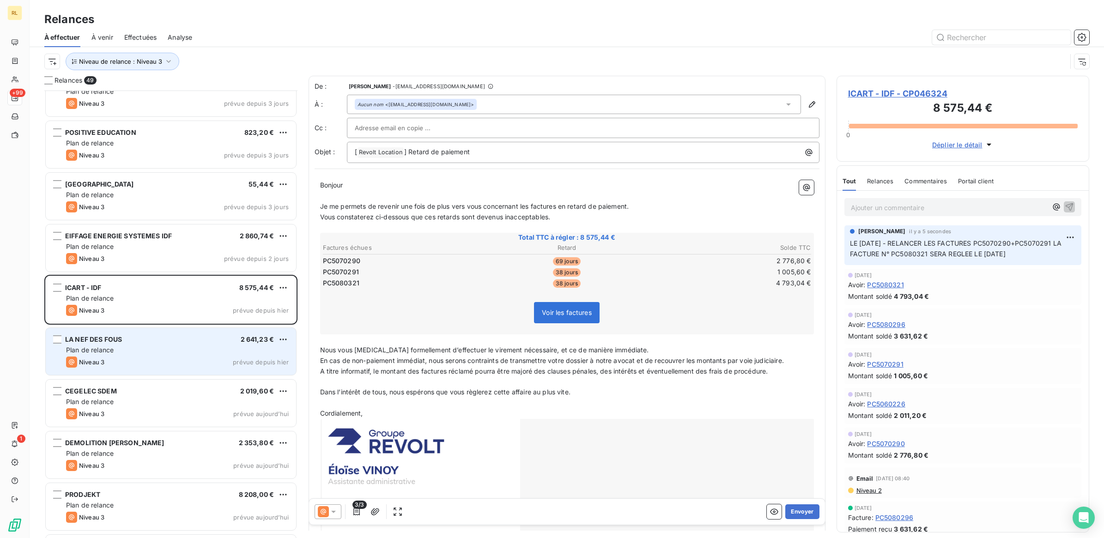
scroll to position [1732, 0]
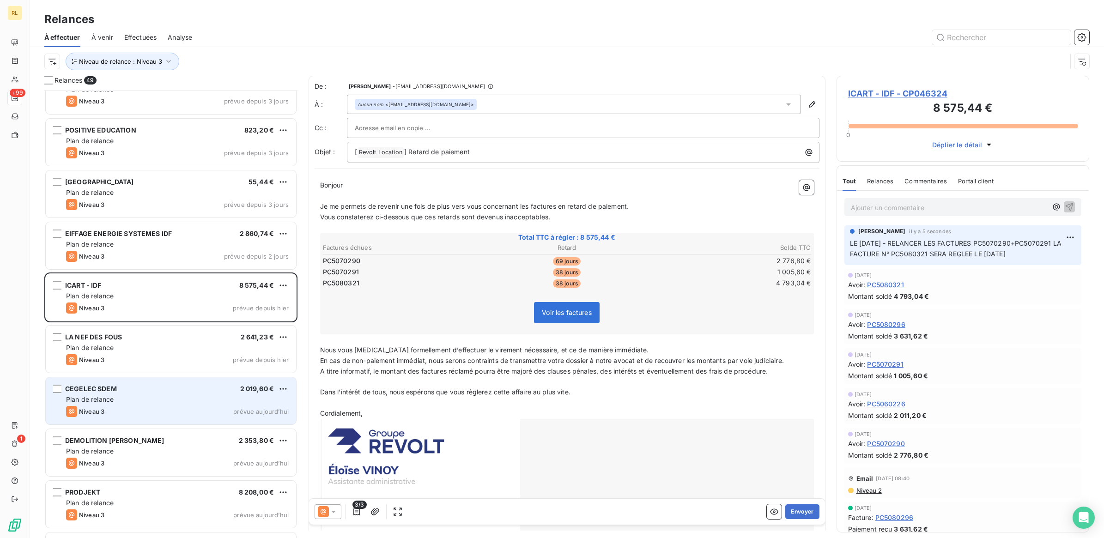
click at [176, 388] on div "CEGELEC SDEM 2 019,60 €" at bounding box center [177, 389] width 223 height 8
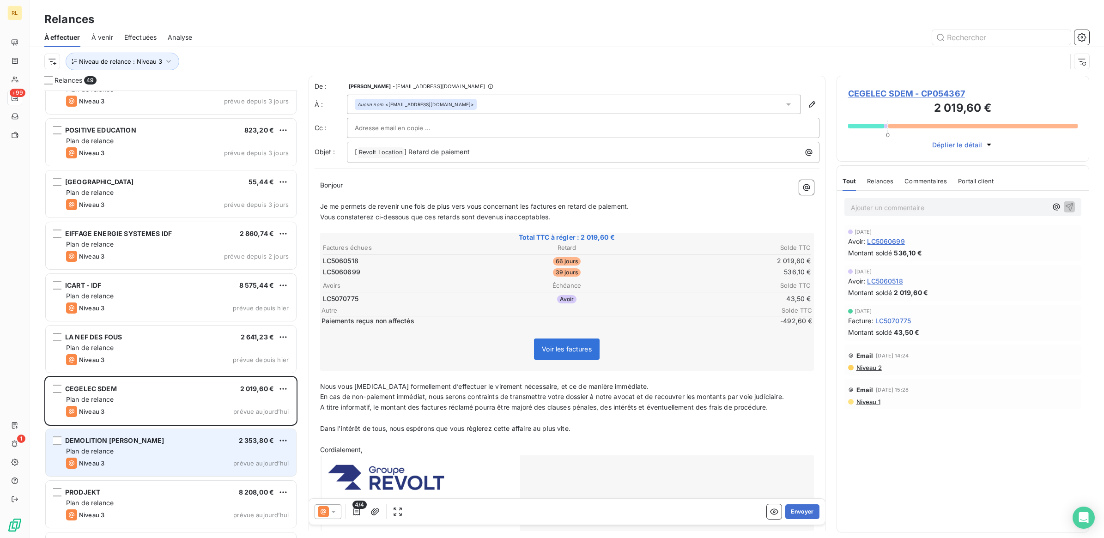
click at [163, 448] on div "Plan de relance" at bounding box center [177, 451] width 223 height 9
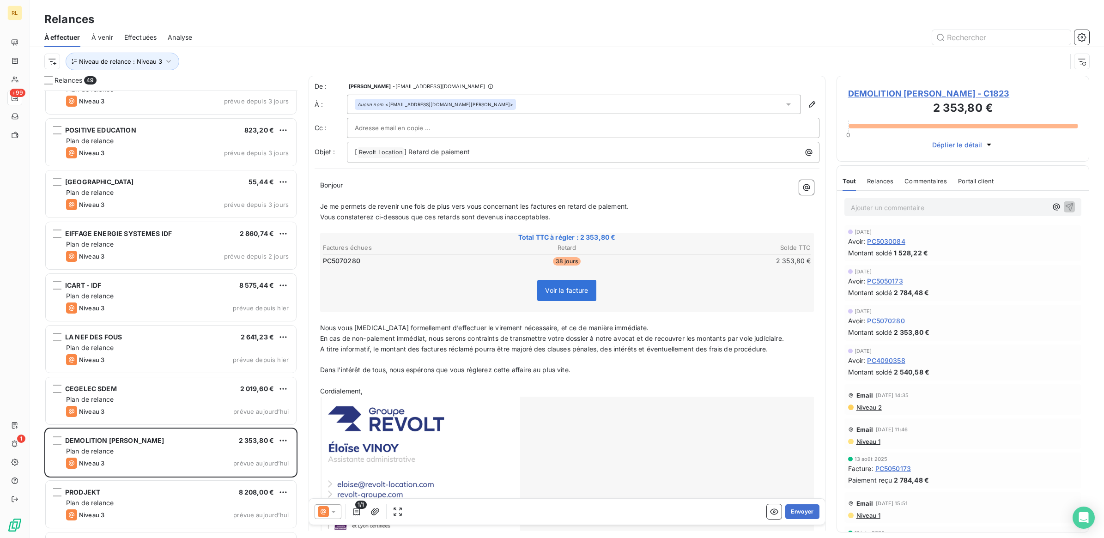
click at [408, 129] on input "text" at bounding box center [404, 128] width 99 height 14
paste input "[EMAIL_ADDRESS][PERSON_NAME][DOMAIN_NAME][PERSON_NAME]"
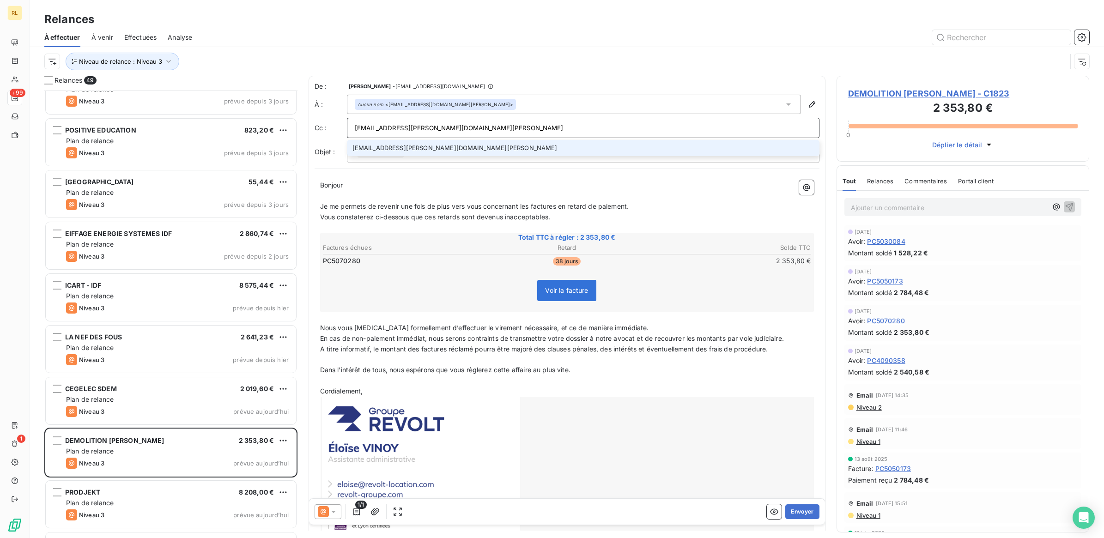
type input "[EMAIL_ADDRESS][PERSON_NAME][DOMAIN_NAME][PERSON_NAME]"
click at [446, 145] on li "[EMAIL_ADDRESS][PERSON_NAME][DOMAIN_NAME][PERSON_NAME]" at bounding box center [583, 148] width 472 height 16
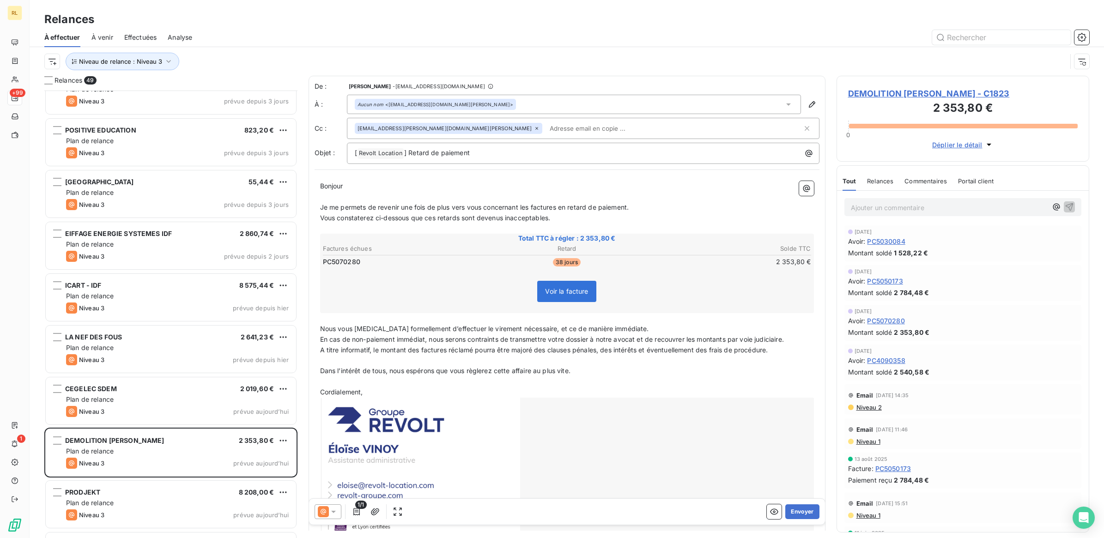
click at [335, 511] on icon at bounding box center [333, 512] width 5 height 2
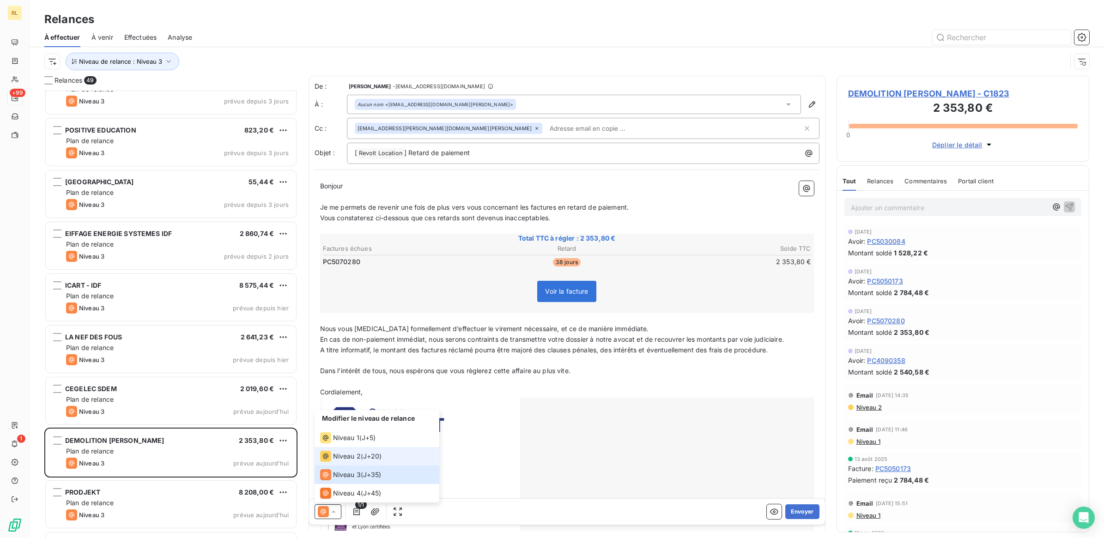
click at [345, 458] on span "Niveau 2" at bounding box center [347, 456] width 28 height 9
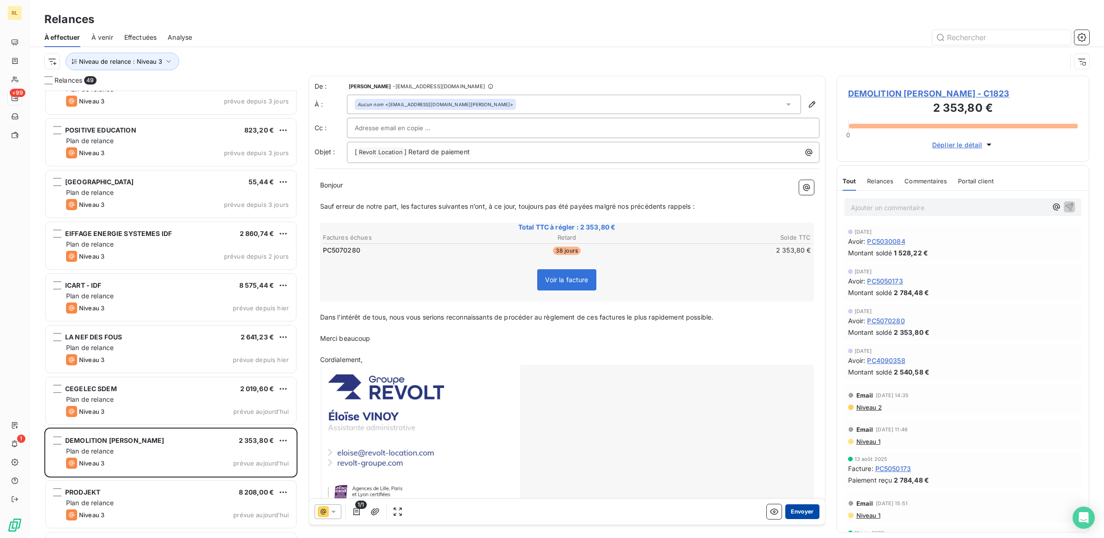
click at [798, 510] on button "Envoyer" at bounding box center [802, 511] width 34 height 15
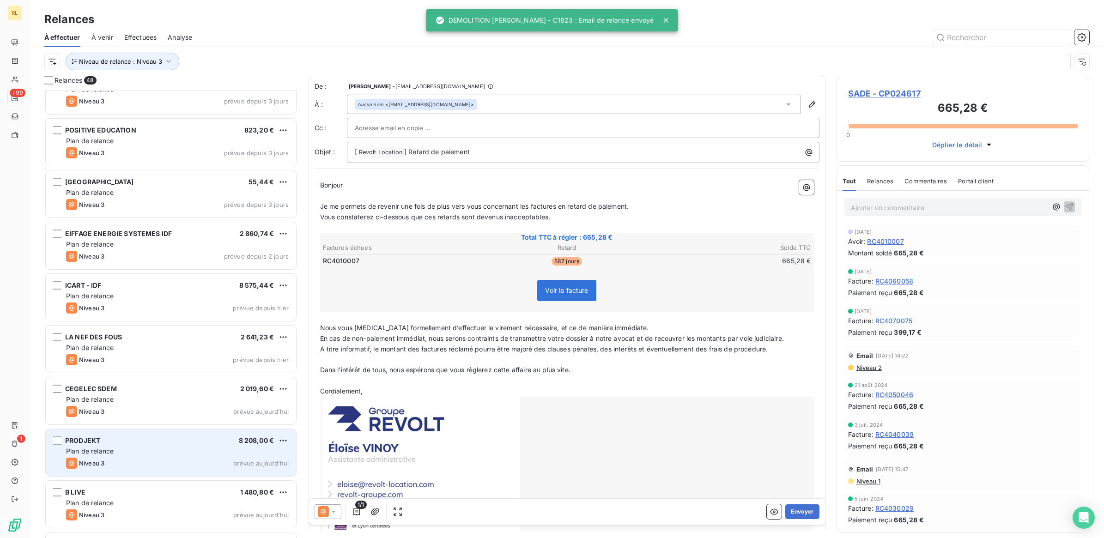
click at [206, 448] on div "Plan de relance" at bounding box center [177, 451] width 223 height 9
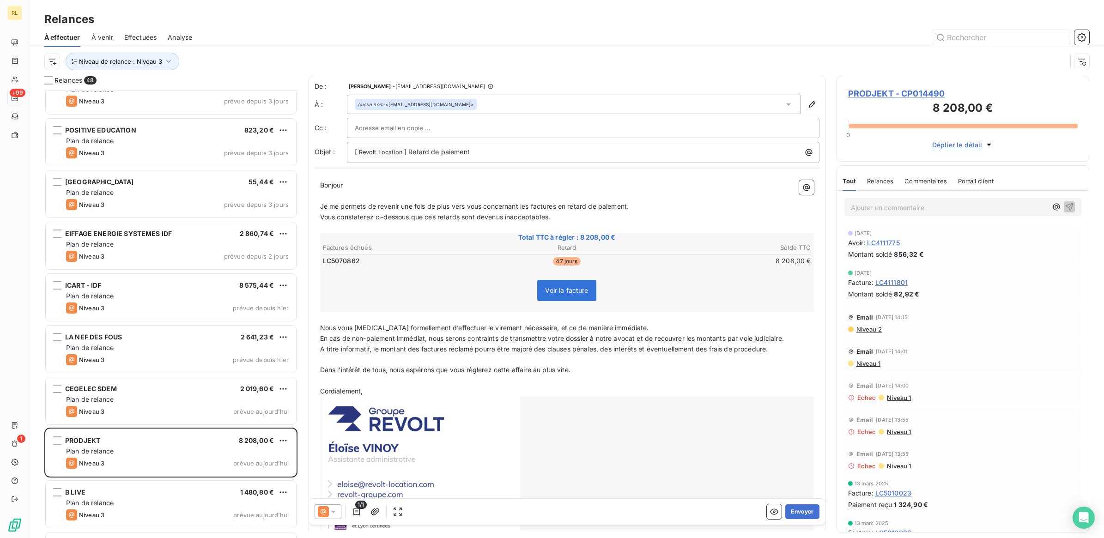
scroll to position [173, 0]
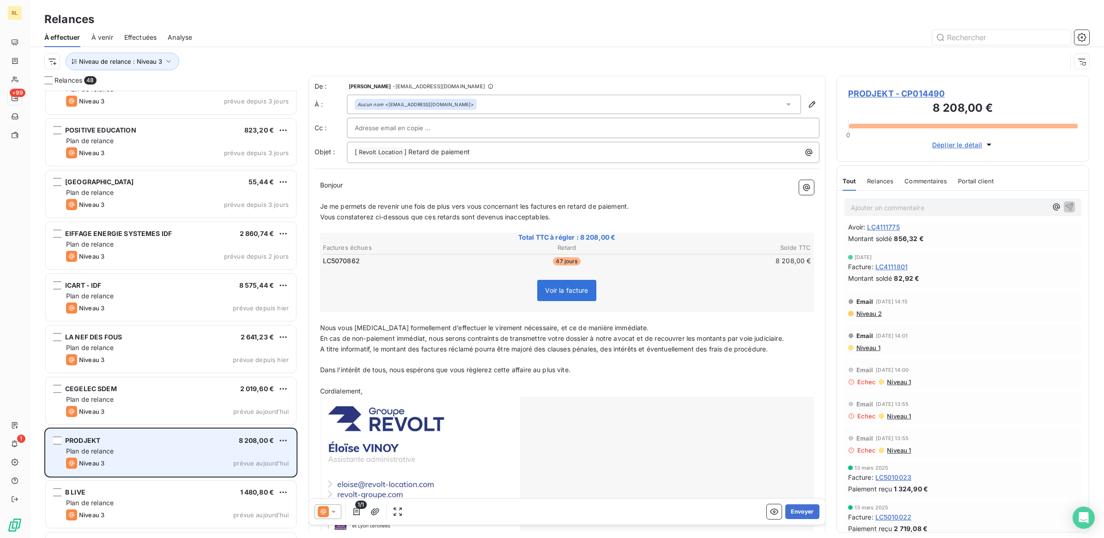
click at [183, 455] on div "Plan de relance" at bounding box center [177, 451] width 223 height 9
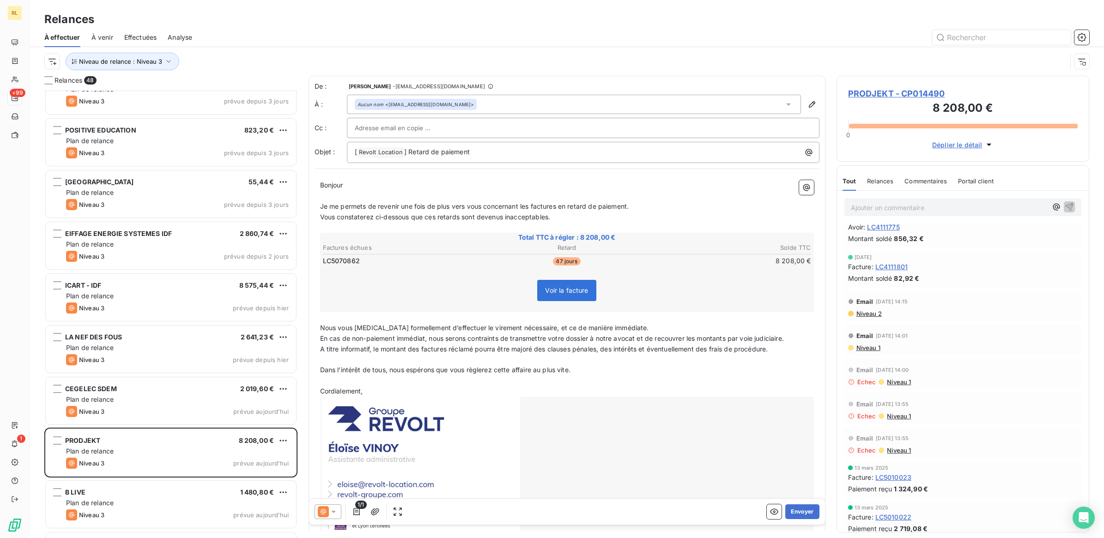
click at [335, 511] on icon at bounding box center [333, 512] width 5 height 2
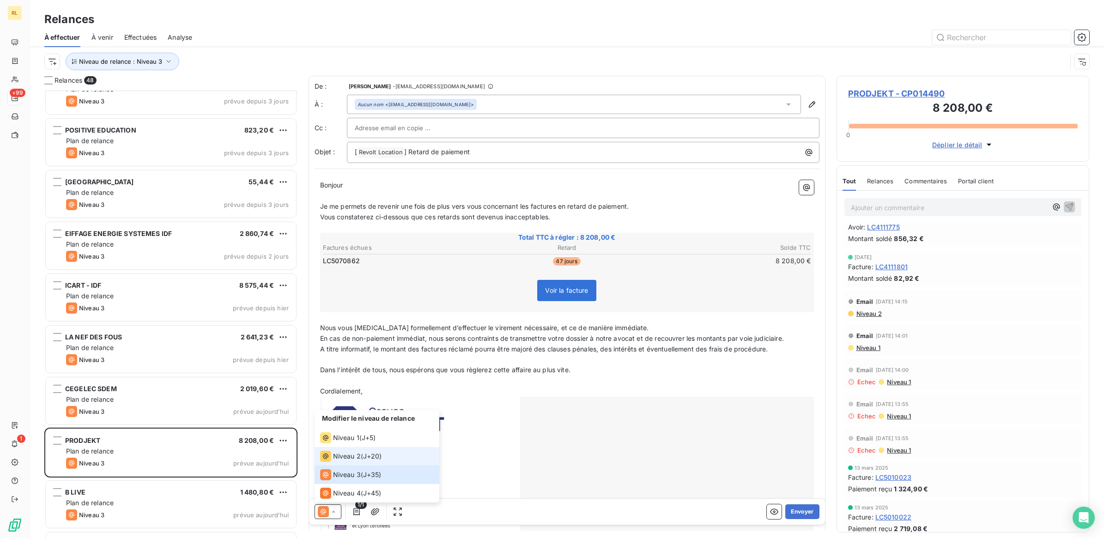
click at [347, 454] on span "Niveau 2" at bounding box center [347, 456] width 28 height 9
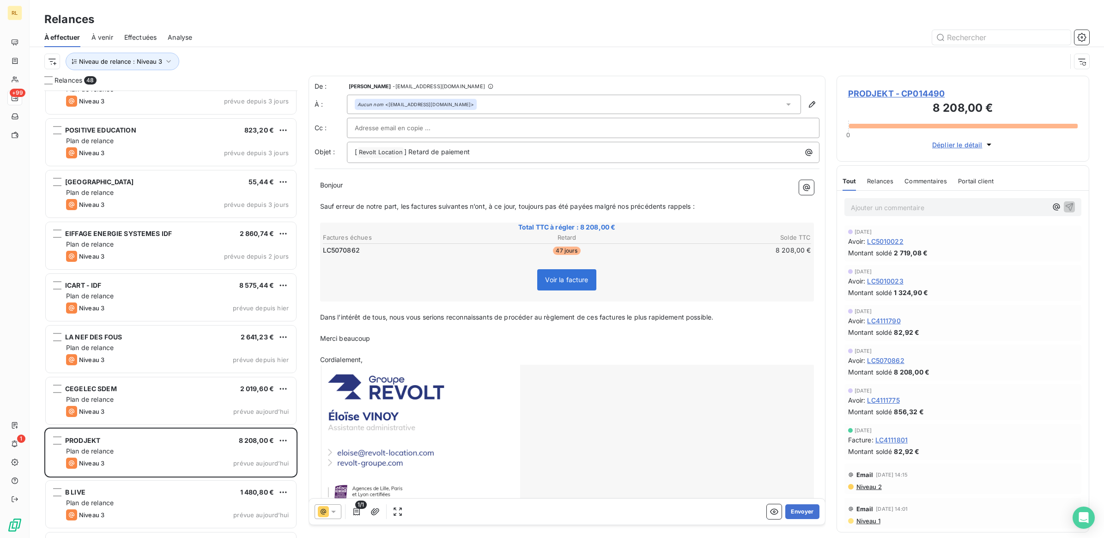
click at [377, 128] on input "text" at bounding box center [404, 128] width 99 height 14
paste input "[EMAIL_ADDRESS][DOMAIN_NAME]"
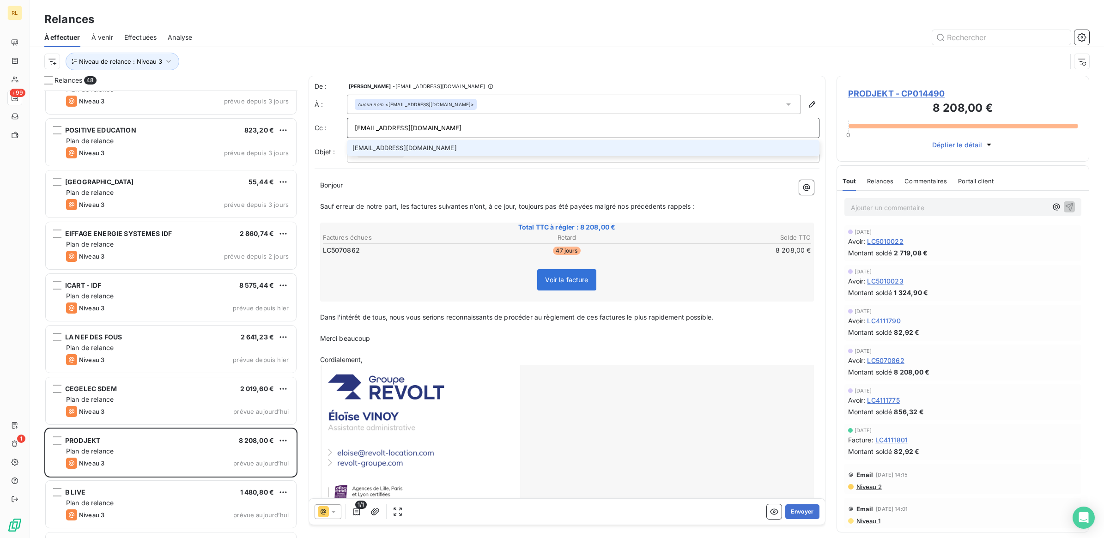
type input "[EMAIL_ADDRESS][DOMAIN_NAME]"
click at [412, 145] on li "[EMAIL_ADDRESS][DOMAIN_NAME]" at bounding box center [583, 148] width 472 height 16
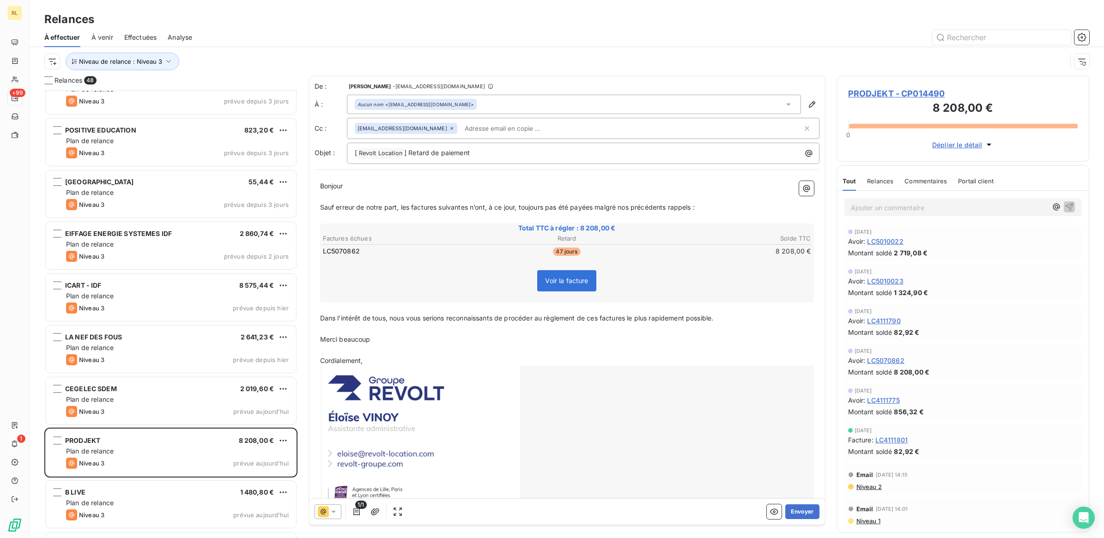
click at [461, 126] on input "text" at bounding box center [514, 128] width 107 height 14
paste input "[PERSON_NAME][EMAIL_ADDRESS][DOMAIN_NAME]"
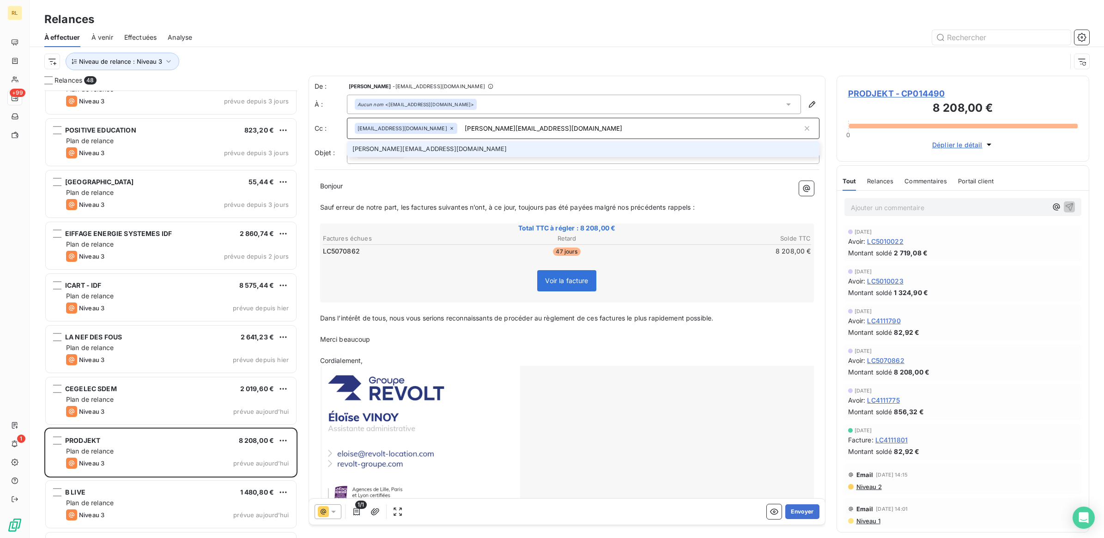
click at [490, 128] on input "[PERSON_NAME][EMAIL_ADDRESS][DOMAIN_NAME]" at bounding box center [631, 128] width 341 height 14
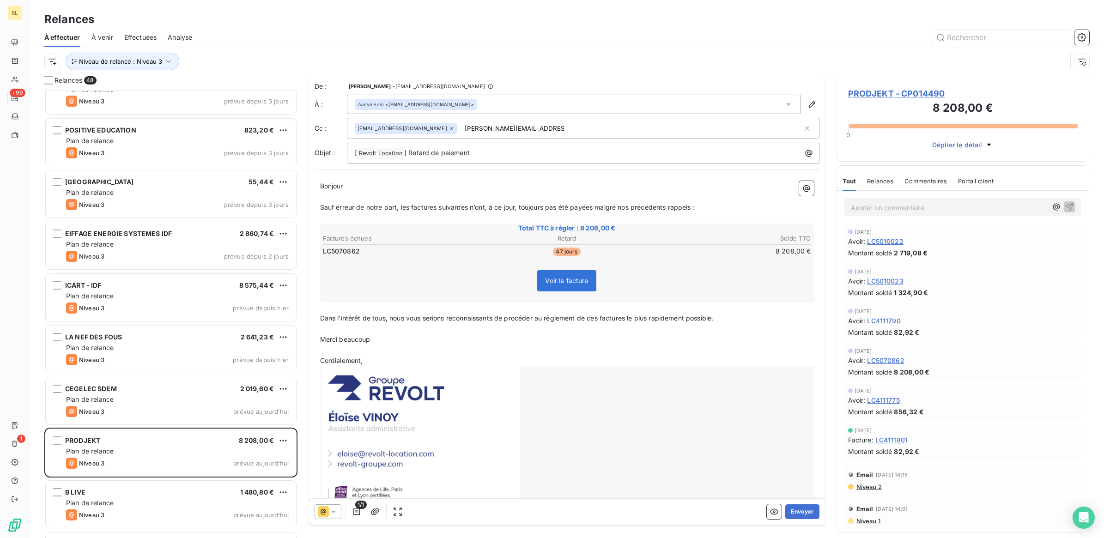
click at [552, 135] on div "[EMAIL_ADDRESS][DOMAIN_NAME] [PERSON_NAME][DOMAIN_NAME][EMAIL_ADDRESS][DOMAIN_N…" at bounding box center [579, 128] width 448 height 14
type input "[PERSON_NAME][EMAIL_ADDRESS][DOMAIN_NAME]"
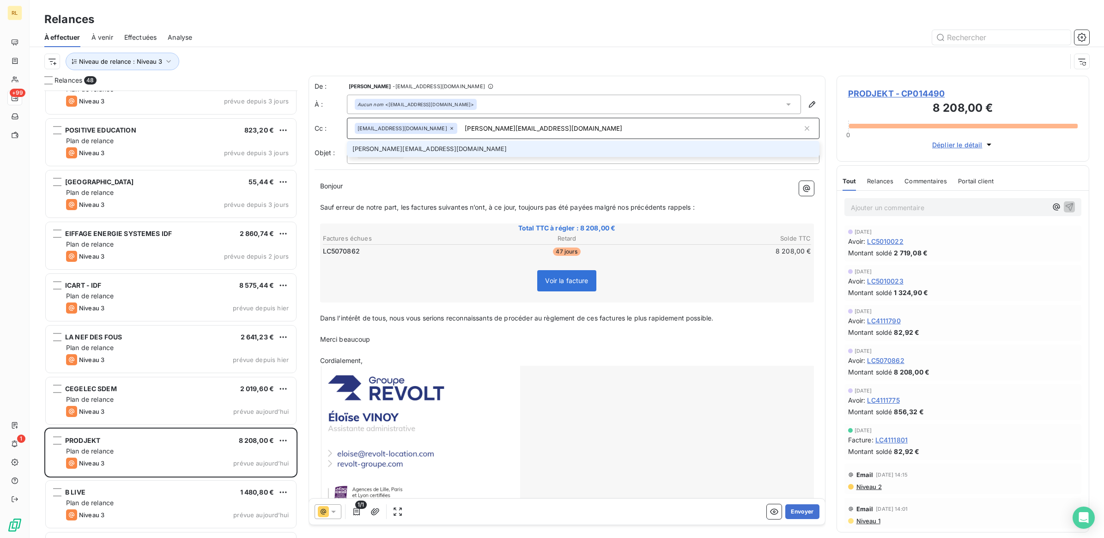
click at [442, 146] on li "[PERSON_NAME][EMAIL_ADDRESS][DOMAIN_NAME]" at bounding box center [583, 149] width 472 height 16
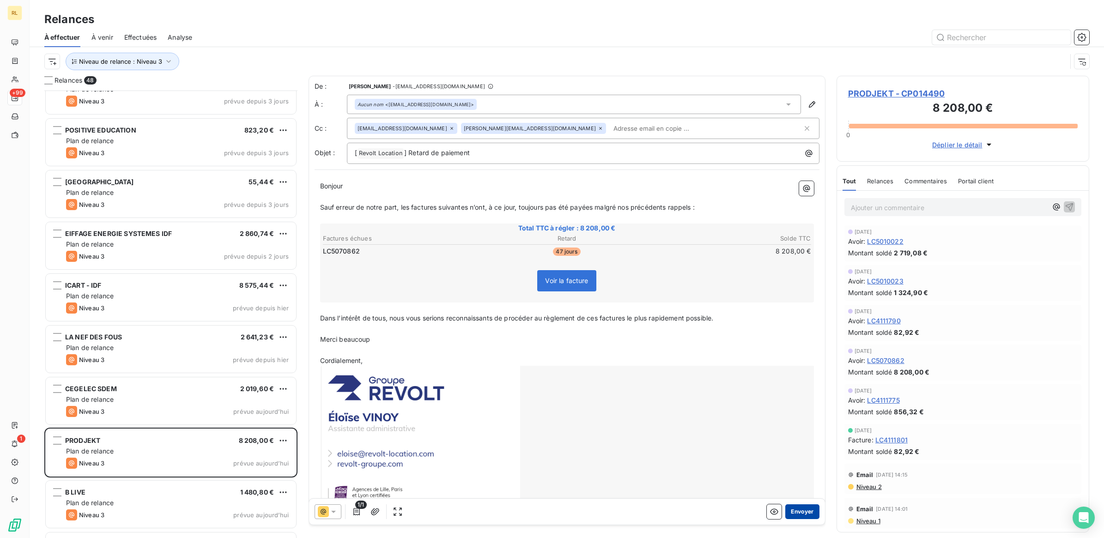
click at [797, 512] on button "Envoyer" at bounding box center [802, 511] width 34 height 15
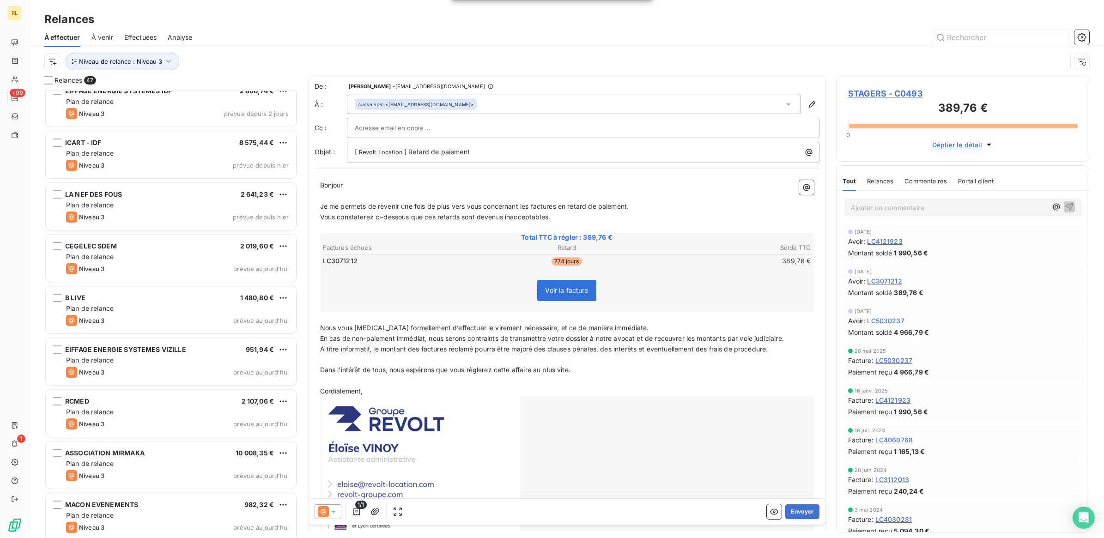
scroll to position [1906, 0]
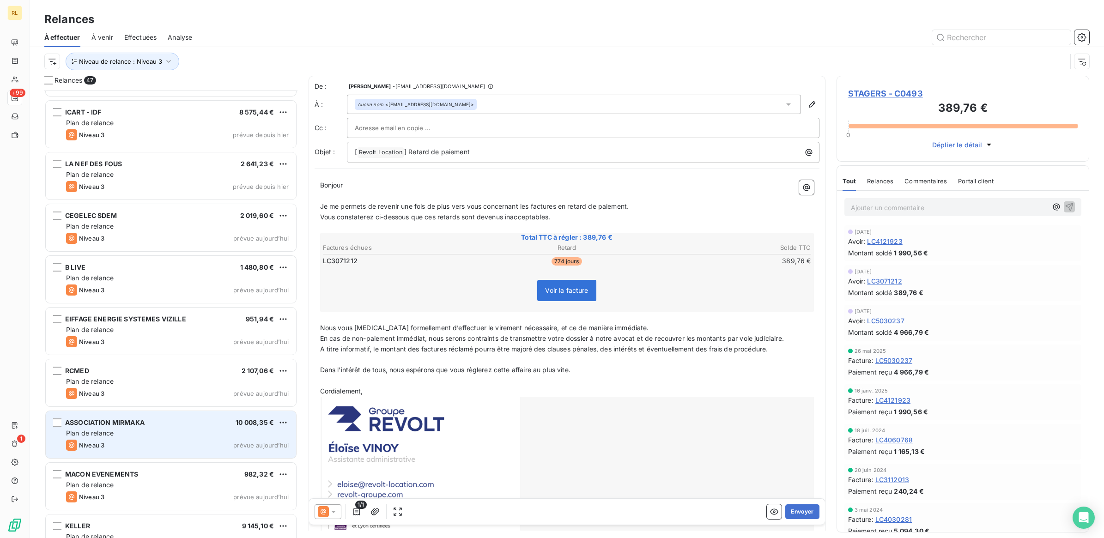
click at [199, 429] on div "Plan de relance" at bounding box center [177, 433] width 223 height 9
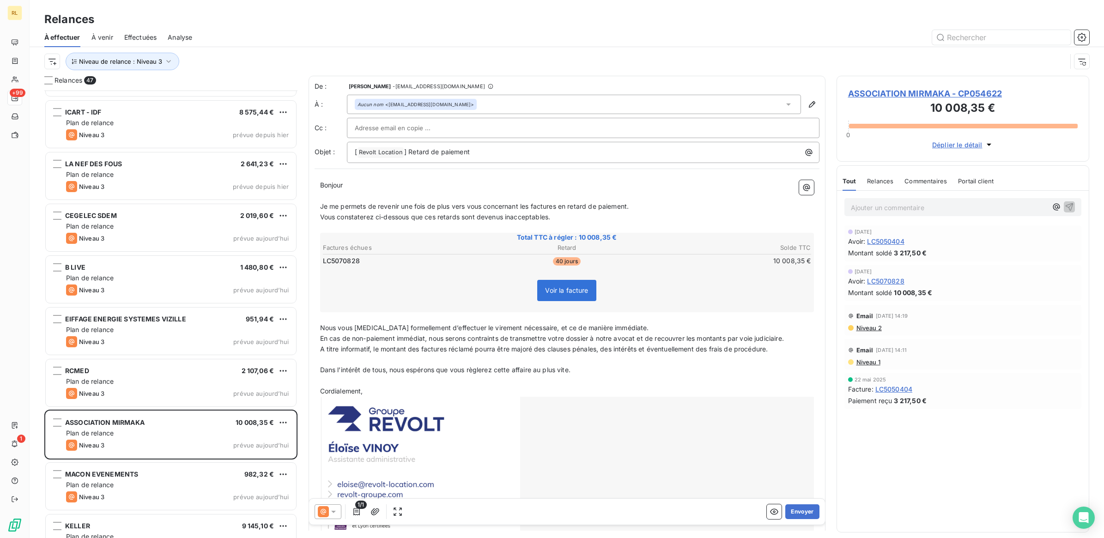
click at [333, 511] on icon at bounding box center [333, 512] width 5 height 2
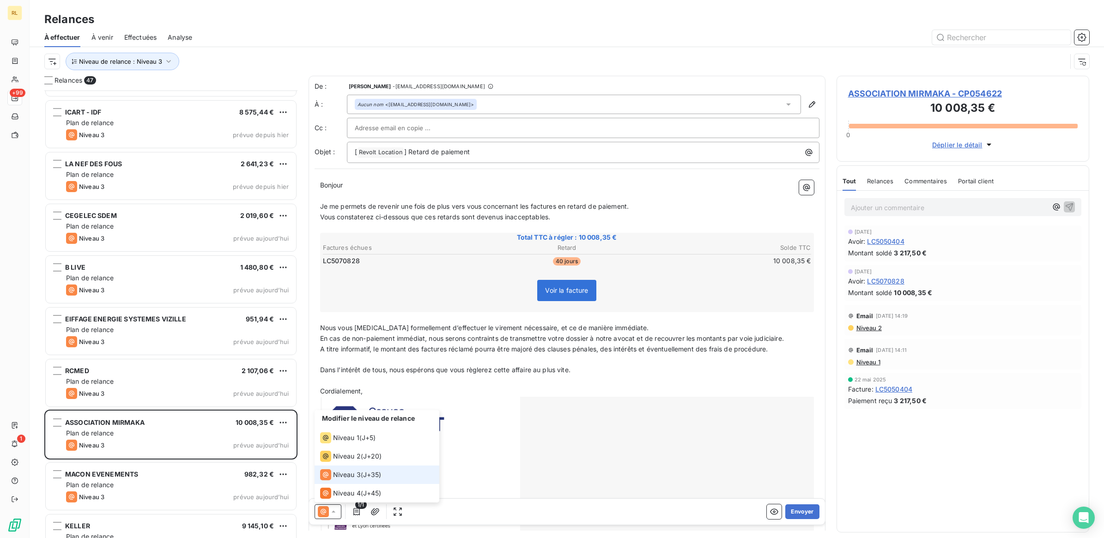
click at [345, 476] on span "Niveau 3" at bounding box center [347, 474] width 28 height 9
